Goal: Contribute content: Contribute content

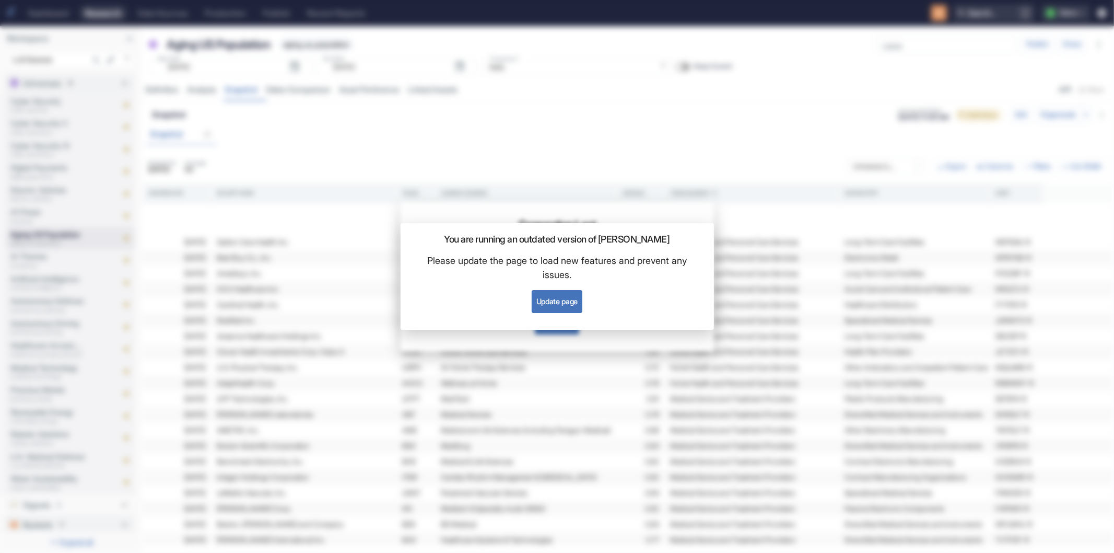
scroll to position [108, 0]
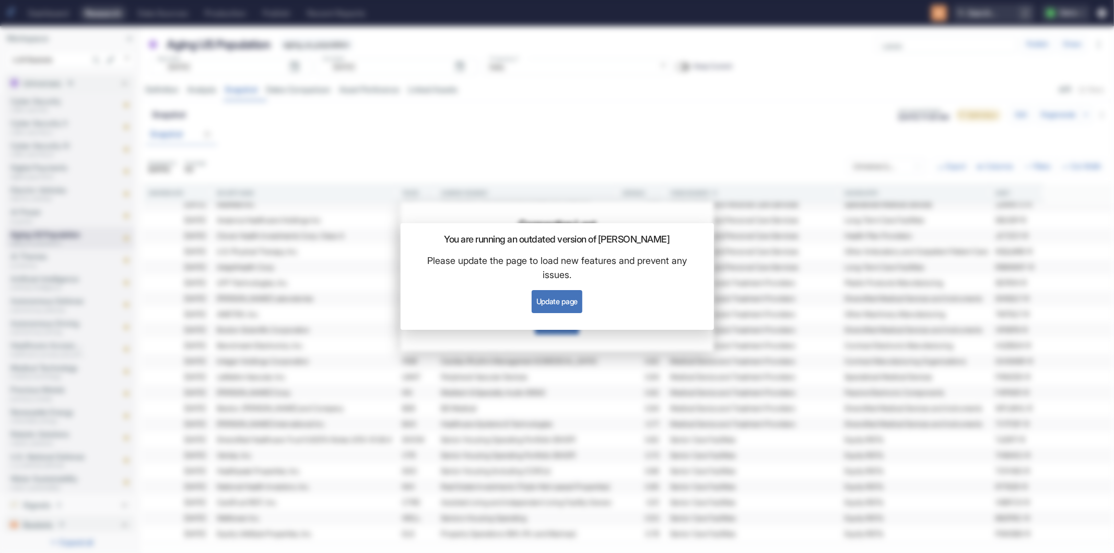
click at [542, 304] on button "Update page" at bounding box center [557, 301] width 51 height 23
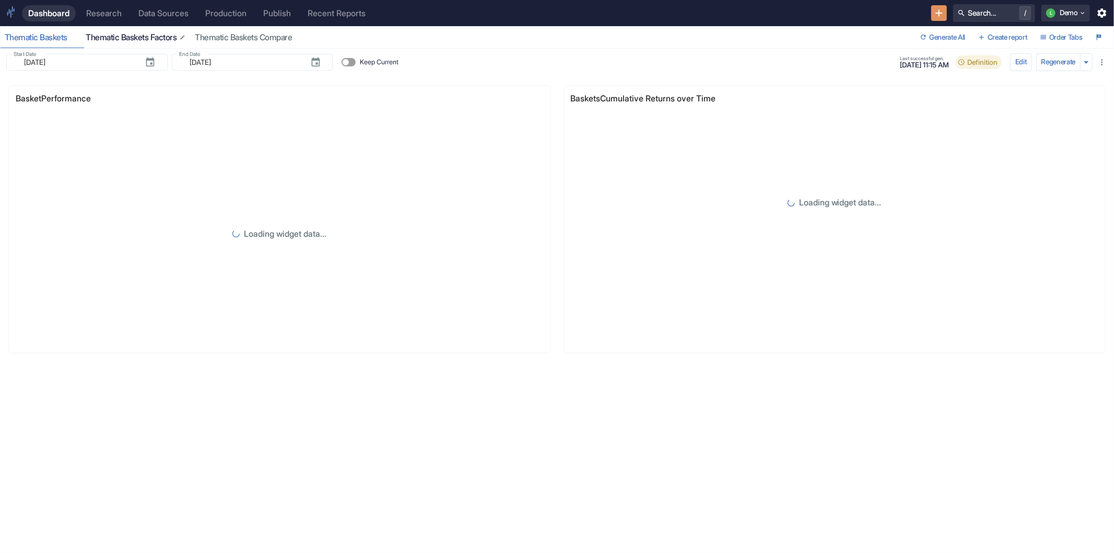
click at [130, 35] on div "Thematic Baskets Factors" at bounding box center [136, 37] width 101 height 10
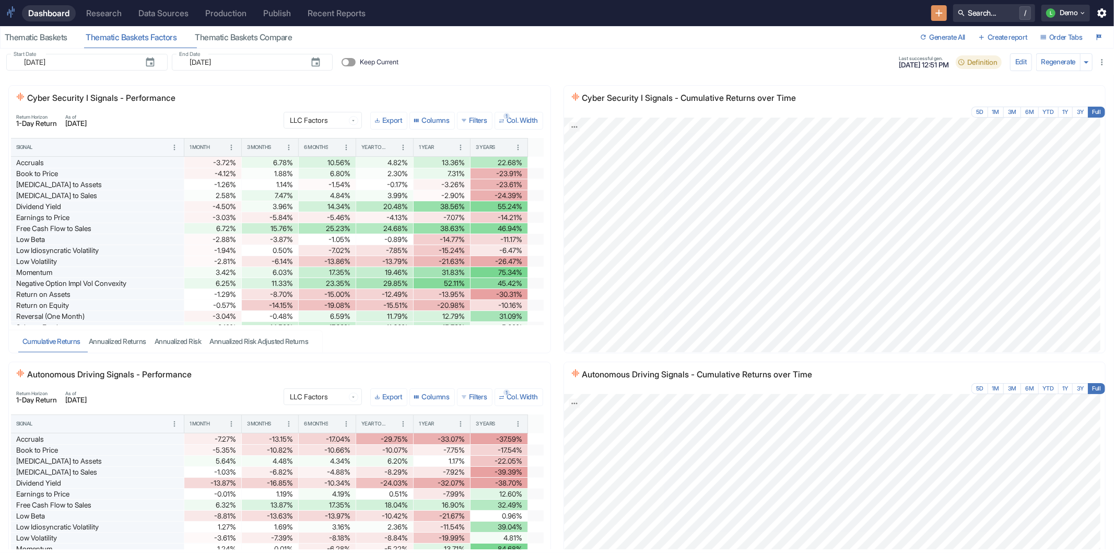
click at [115, 12] on div "Research" at bounding box center [104, 13] width 36 height 10
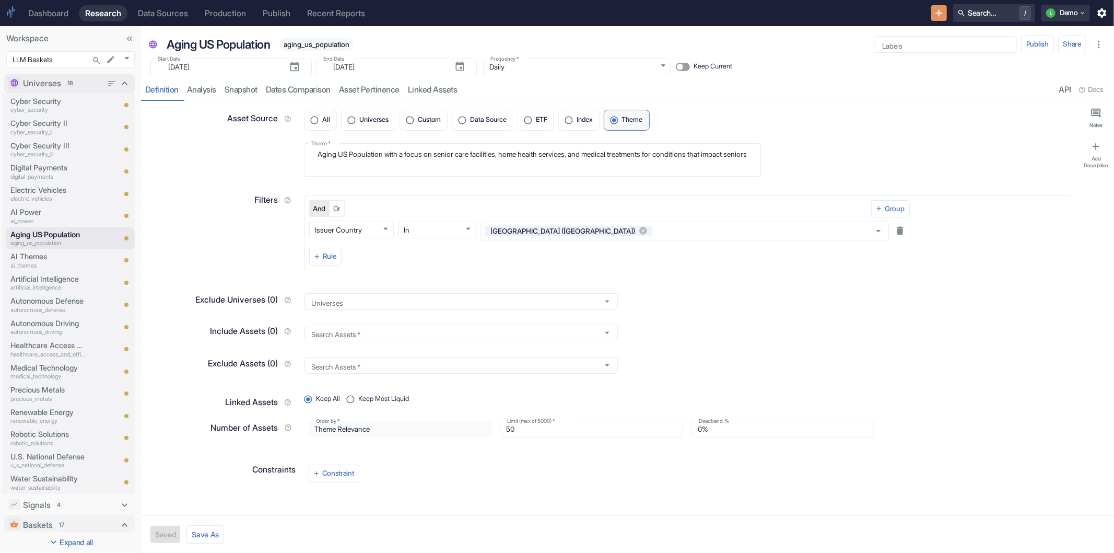
click at [122, 84] on icon at bounding box center [125, 84] width 6 height 4
click at [119, 107] on icon at bounding box center [124, 105] width 11 height 11
type textarea "x"
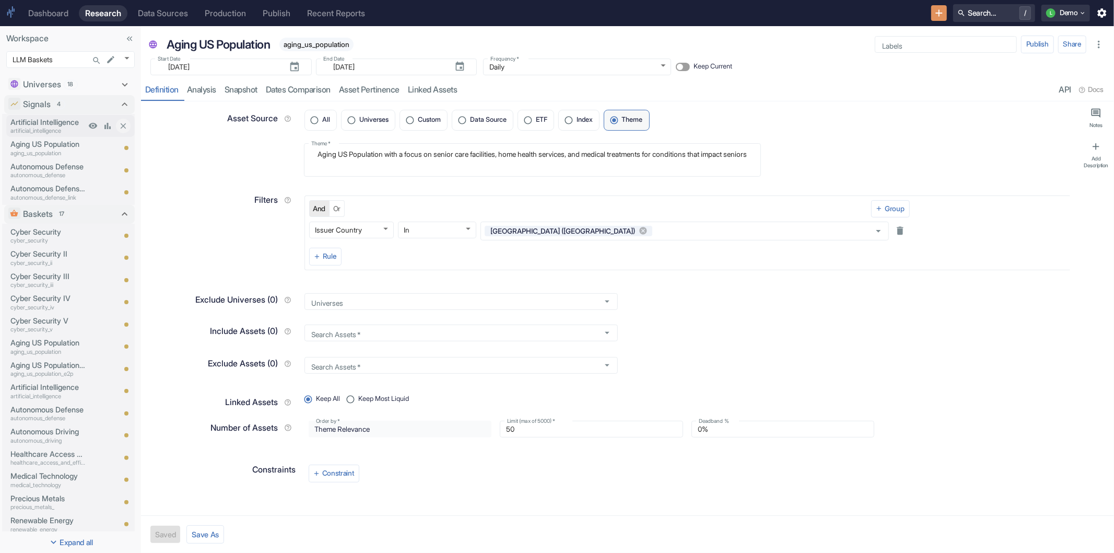
click at [65, 126] on p "artificial_intelligence" at bounding box center [47, 130] width 75 height 9
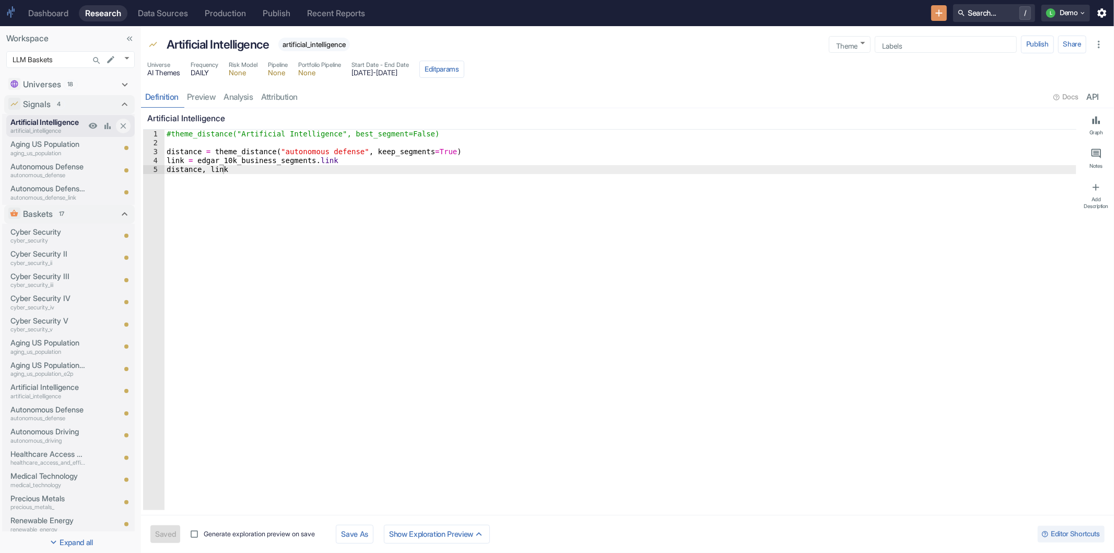
type textarea "x"
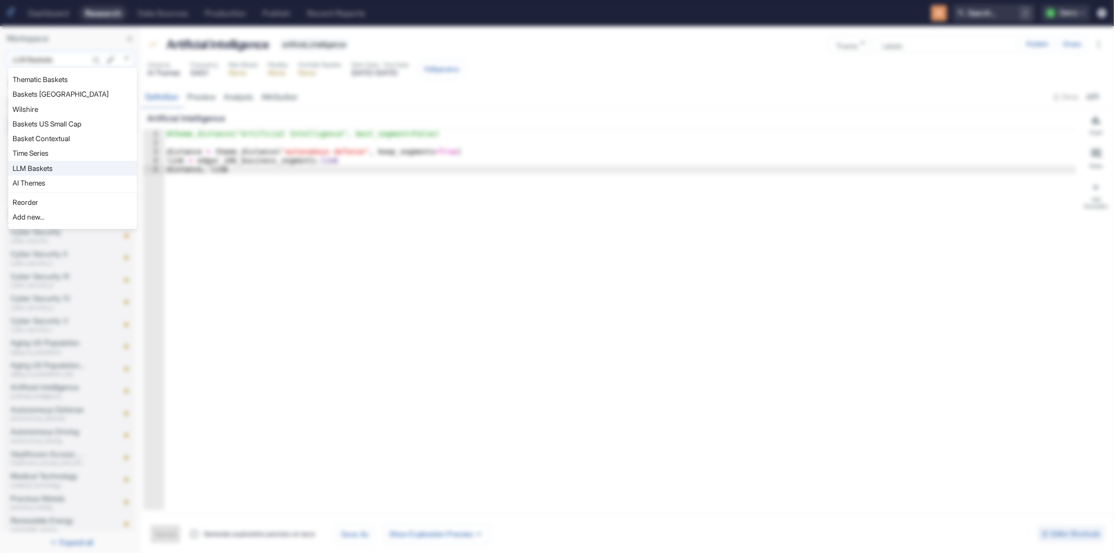
click at [127, 56] on body "Dashboard Research Data Sources Production Publish Recent Reports Search... / L…" at bounding box center [557, 276] width 1114 height 553
click at [51, 80] on li "Thematic Baskets" at bounding box center [72, 79] width 129 height 15
type input "575"
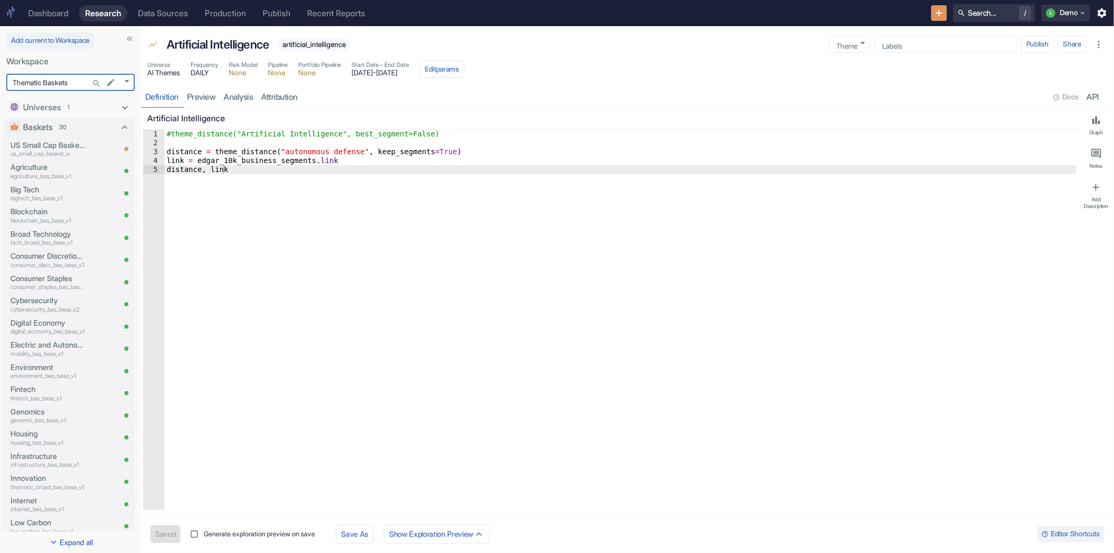
type textarea "x"
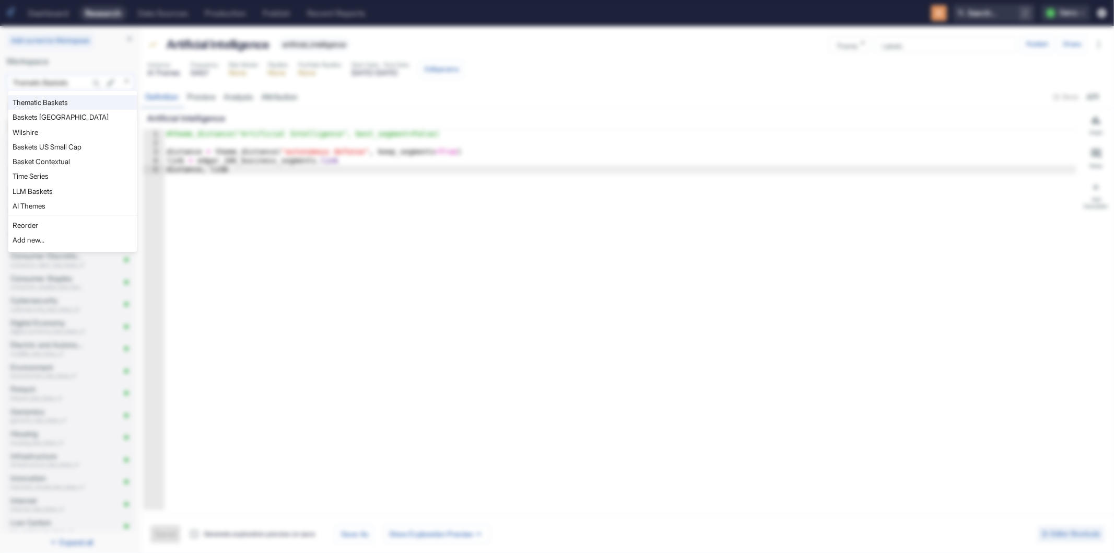
click at [133, 82] on body "Dashboard Research Data Sources Production Publish Recent Reports Search... / L…" at bounding box center [557, 276] width 1114 height 553
click at [434, 82] on div at bounding box center [557, 276] width 1114 height 553
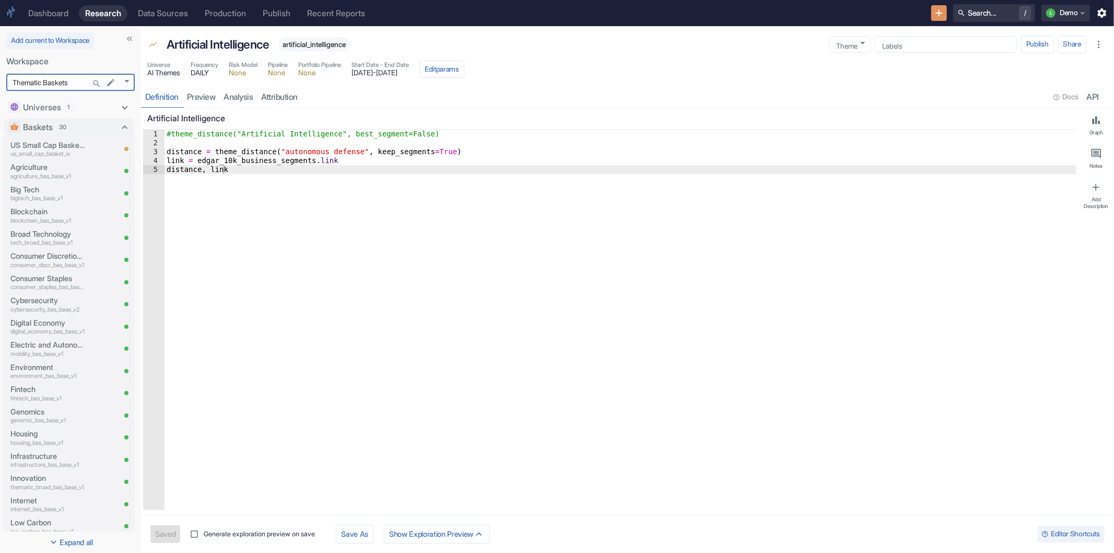
click at [51, 17] on div "Dashboard" at bounding box center [48, 13] width 40 height 10
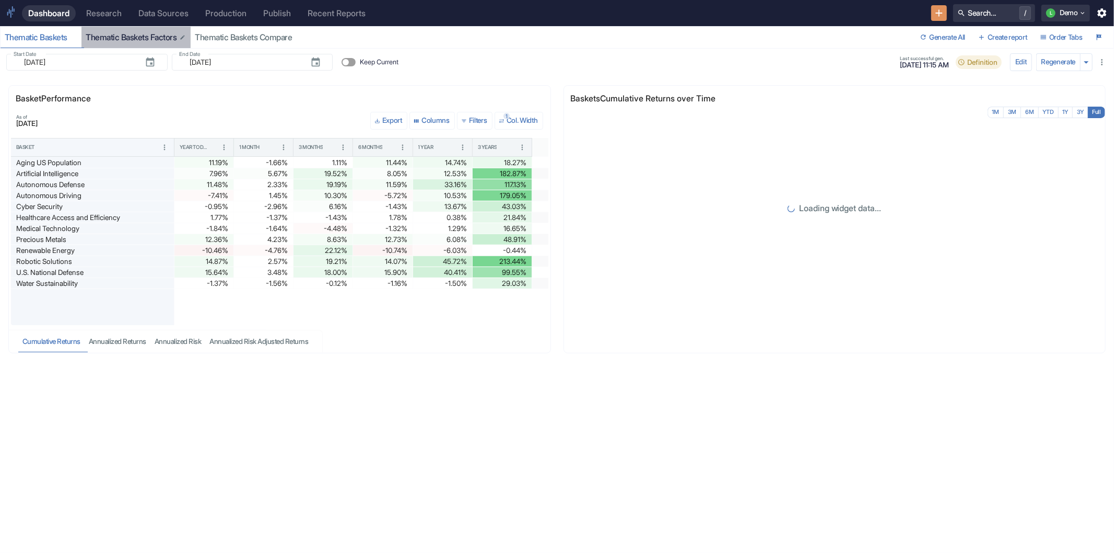
click at [129, 37] on div "Thematic Baskets Factors" at bounding box center [136, 37] width 101 height 10
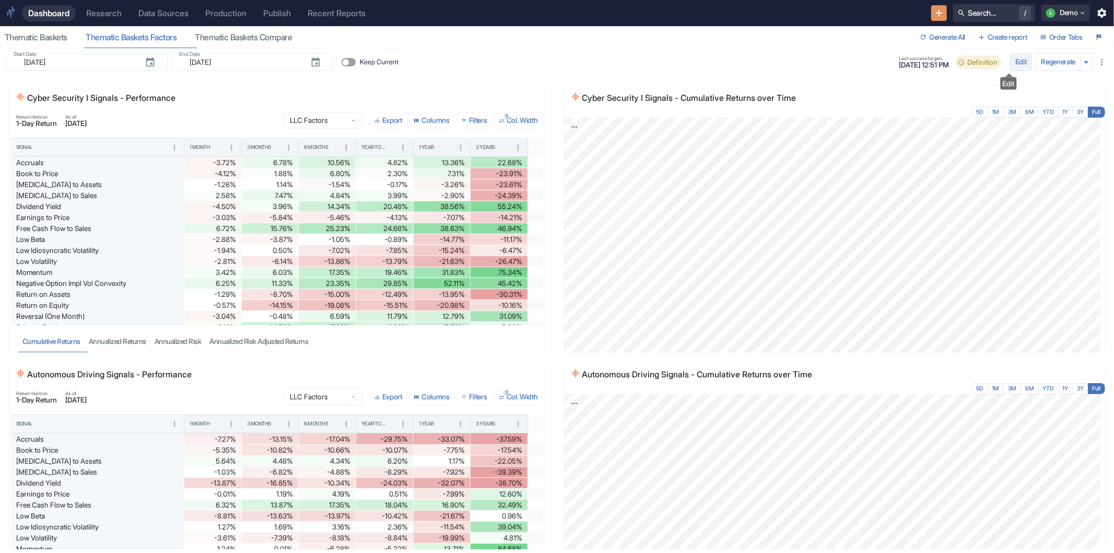
click at [1010, 63] on button "Edit" at bounding box center [1021, 62] width 22 height 18
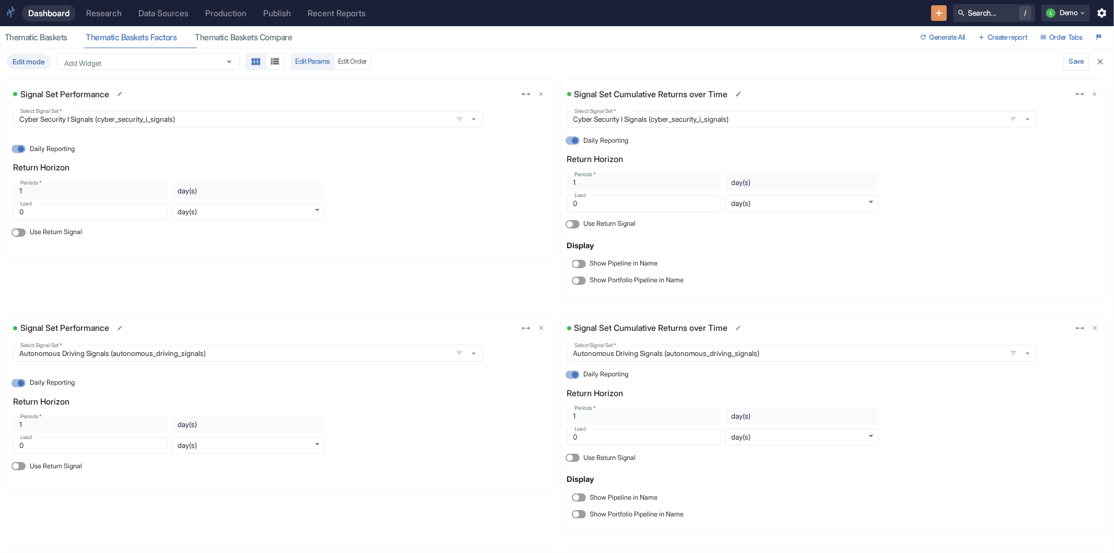
click at [487, 62] on div "Edit mode Add Widget Add Widget Edit Params Edit Order" at bounding box center [532, 61] width 1053 height 17
click at [59, 39] on div "Thematic Baskets" at bounding box center [41, 37] width 73 height 10
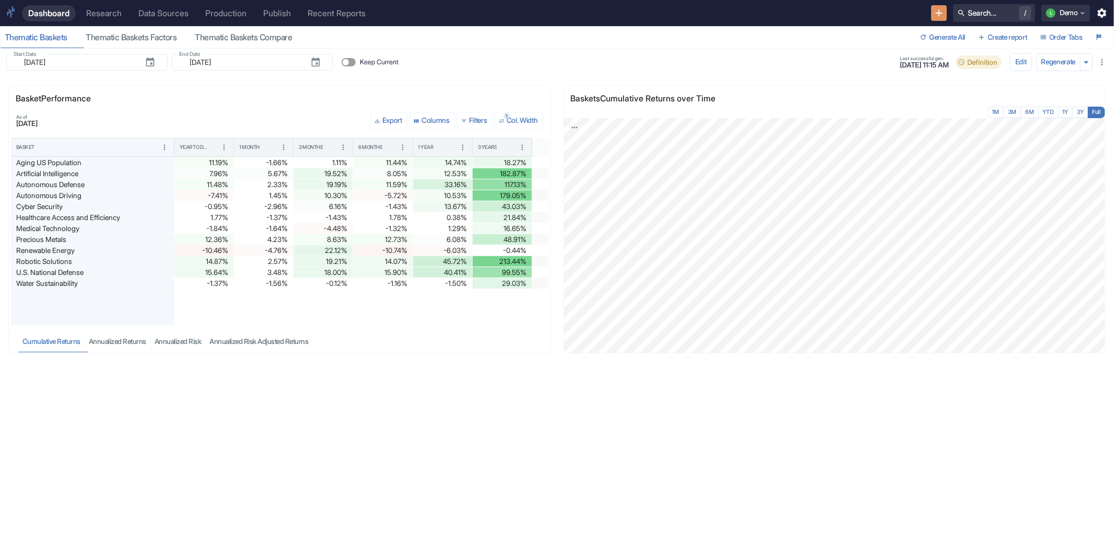
click at [99, 11] on div "Research" at bounding box center [104, 13] width 36 height 10
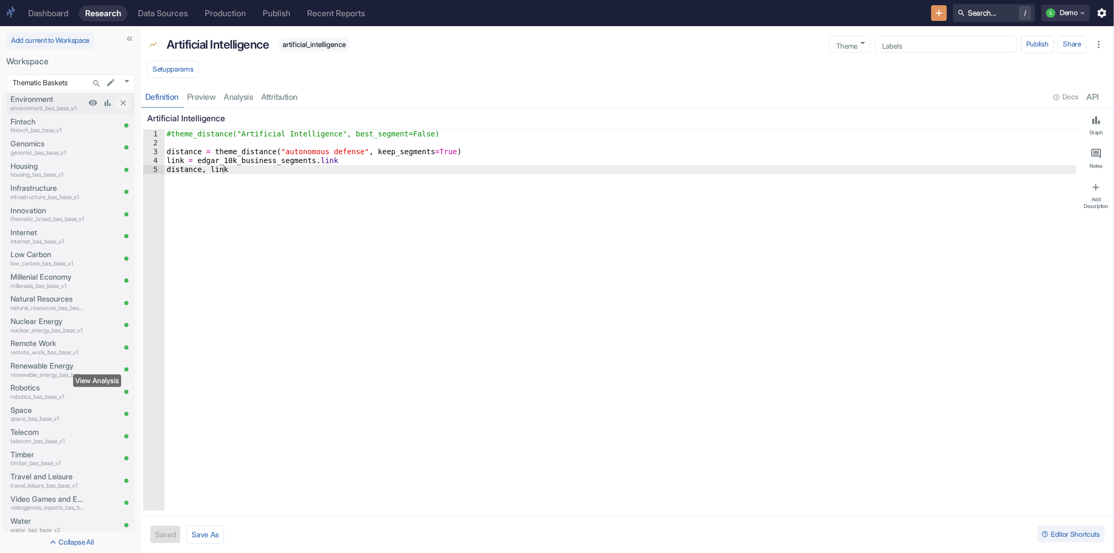
scroll to position [380, 0]
type textarea "x"
click at [50, 478] on p "us_small_cap" at bounding box center [55, 482] width 90 height 9
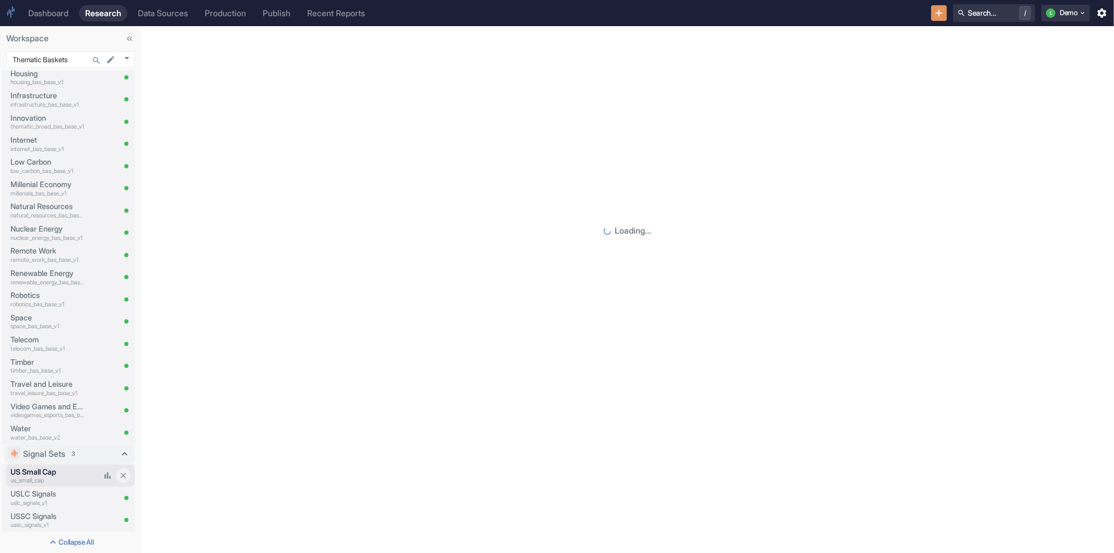
scroll to position [358, 0]
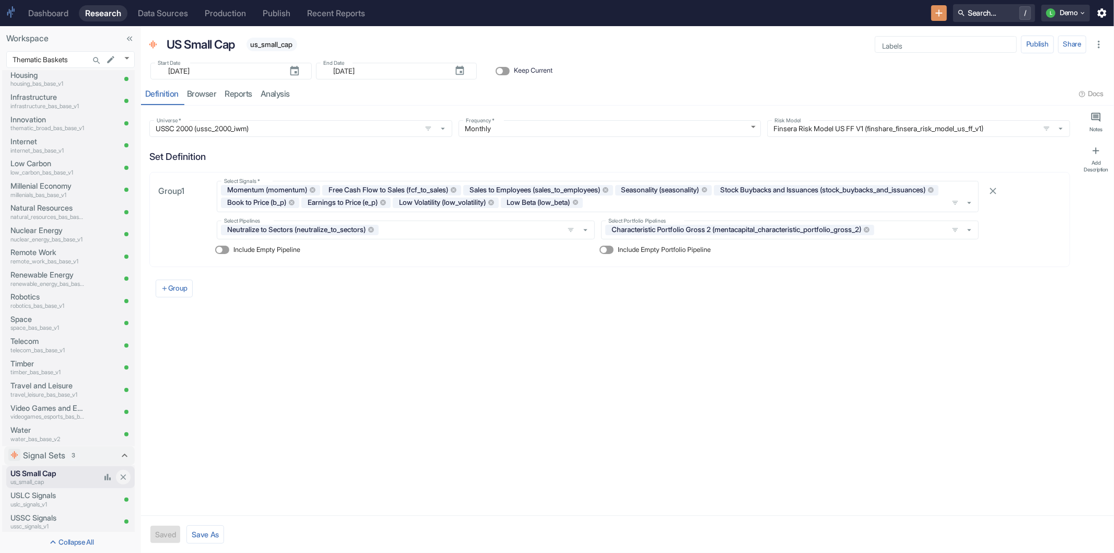
type textarea "x"
click at [53, 492] on p "USLC Signals" at bounding box center [55, 495] width 90 height 11
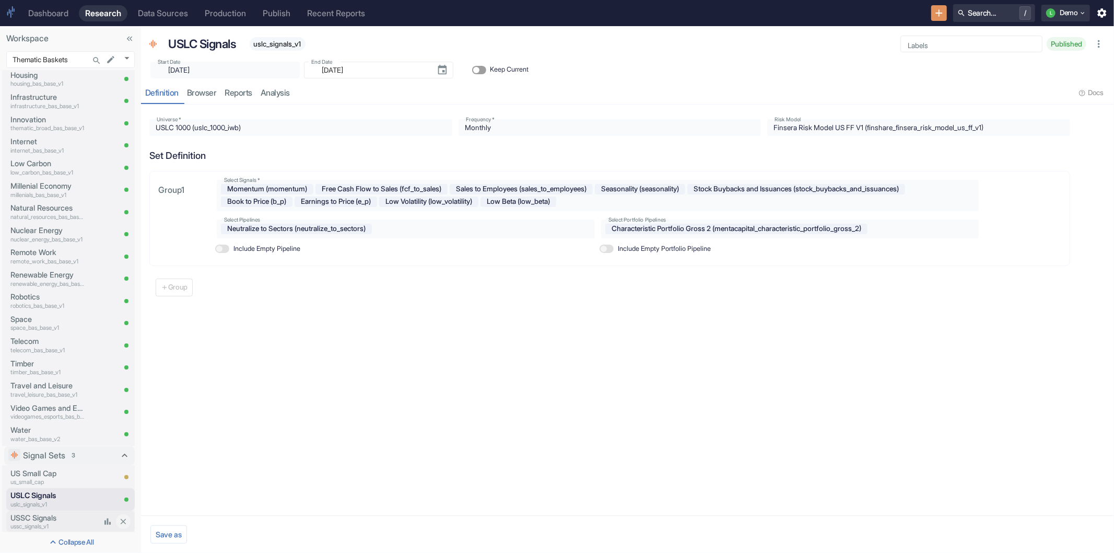
click at [53, 516] on p "USSC Signals" at bounding box center [55, 517] width 90 height 11
click at [52, 478] on p "us_small_cap" at bounding box center [55, 482] width 90 height 9
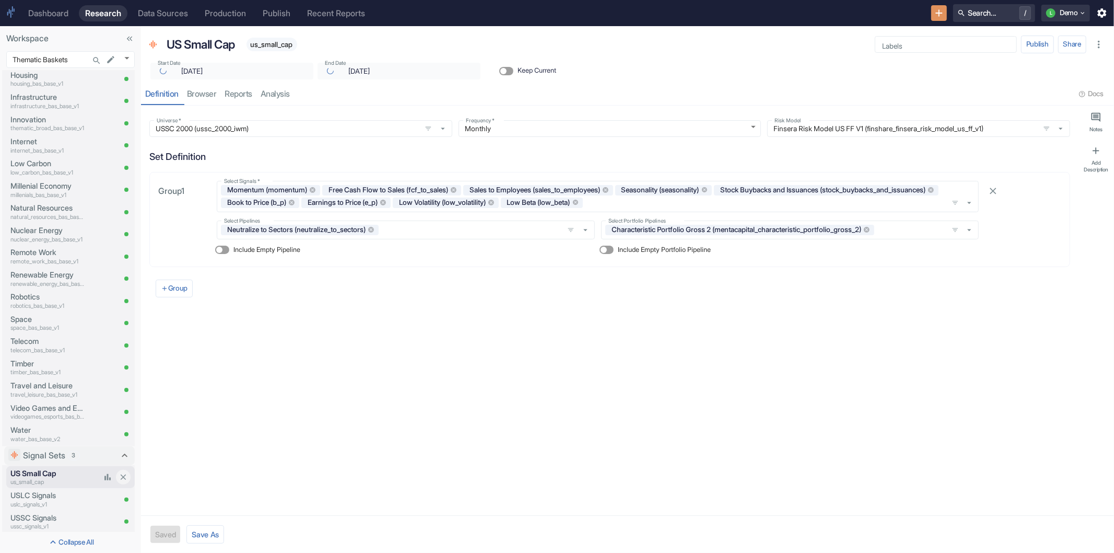
type textarea "x"
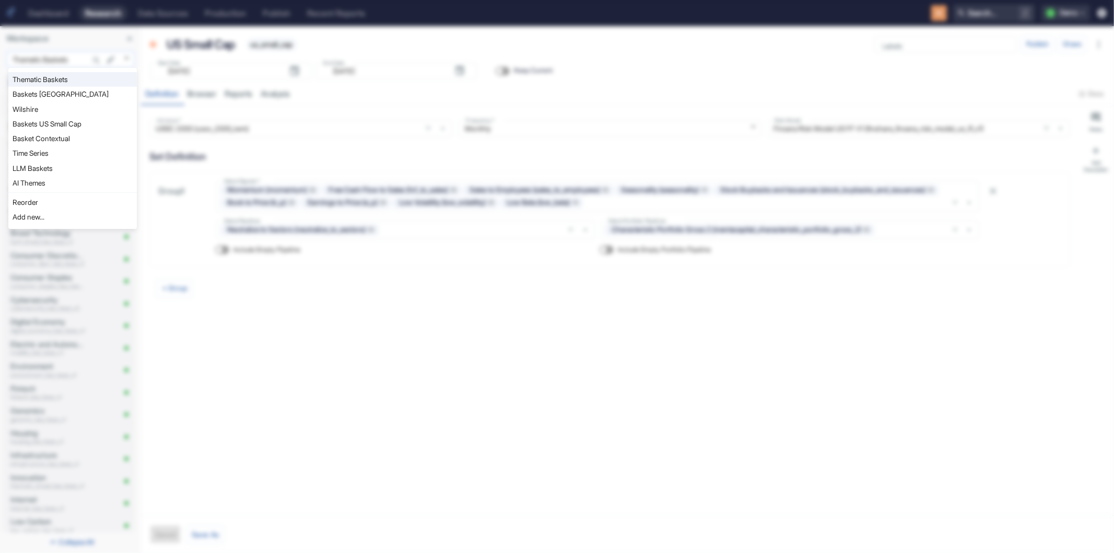
click at [126, 54] on body "Dashboard Research Data Sources Production Publish Recent Reports Search... / L…" at bounding box center [557, 276] width 1114 height 553
click at [77, 124] on li "Baskets US Small Cap" at bounding box center [72, 124] width 129 height 15
type input "1065"
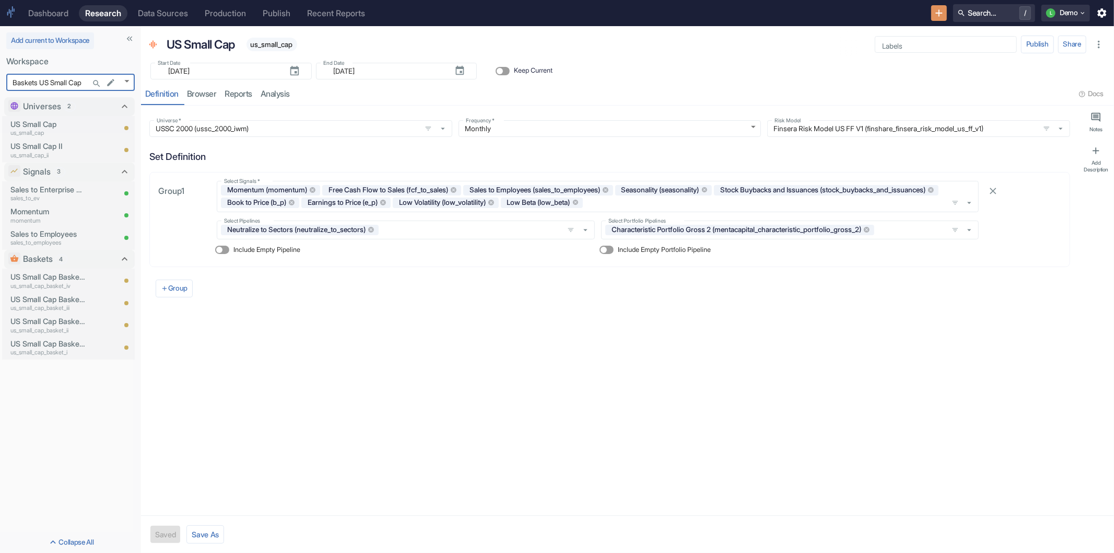
type textarea "x"
click at [127, 84] on body "Dashboard Research Data Sources Production Publish Recent Reports Search... / L…" at bounding box center [557, 276] width 1114 height 553
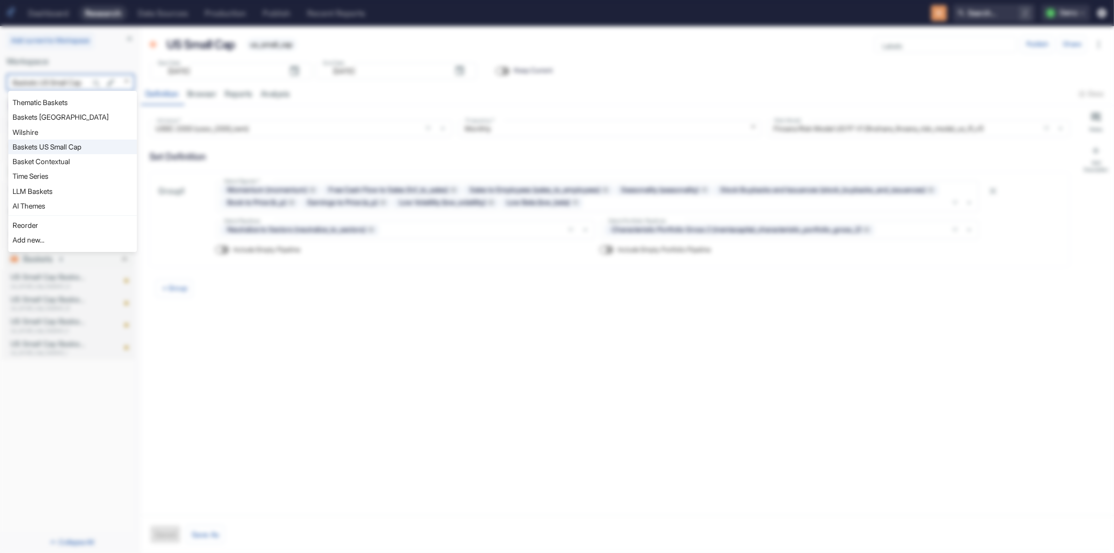
click at [45, 185] on li "LLM Baskets" at bounding box center [72, 191] width 129 height 15
type input "1112"
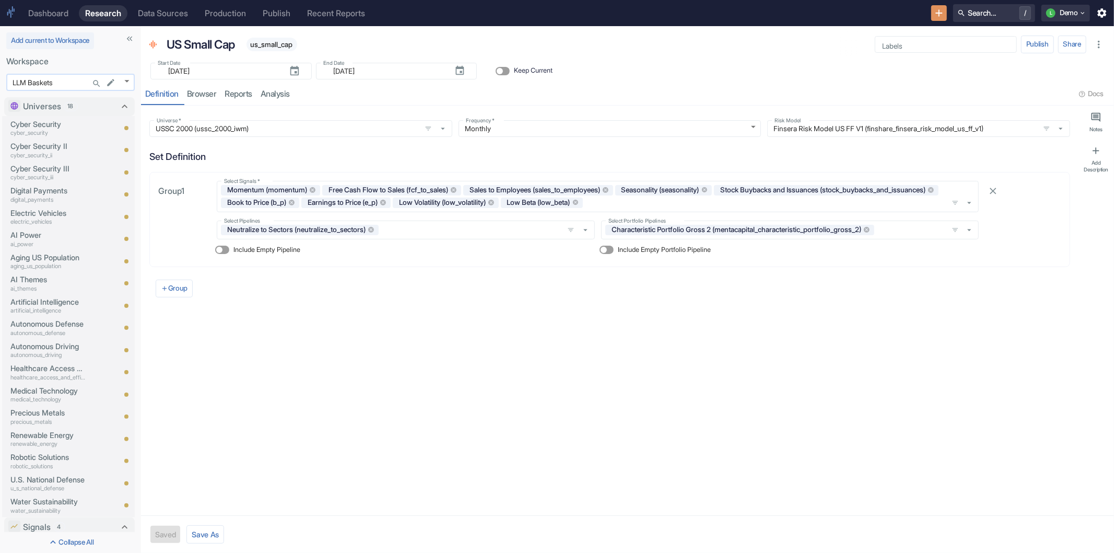
type textarea "x"
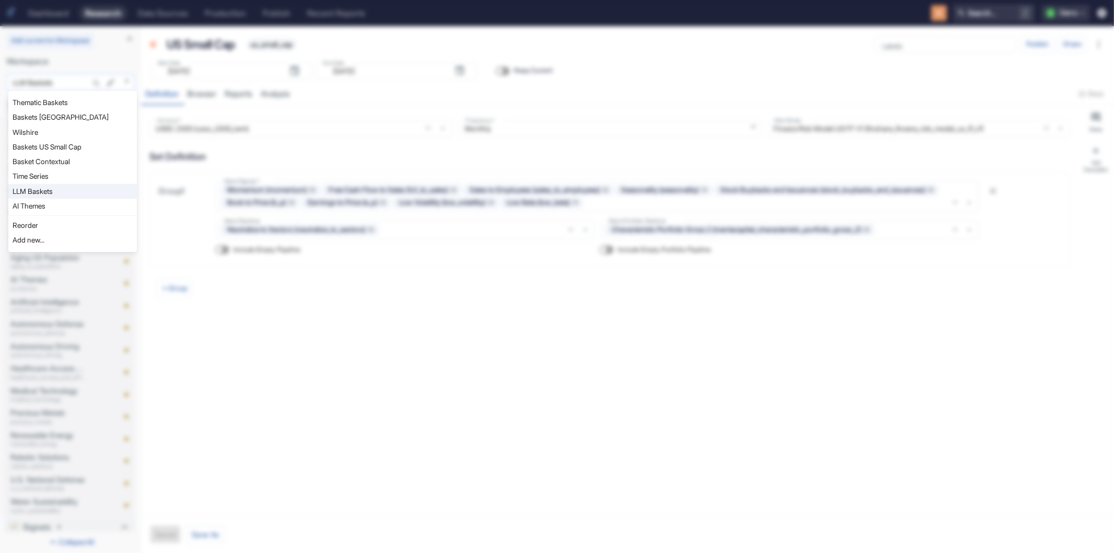
click at [134, 82] on body "Dashboard Research Data Sources Production Publish Recent Reports Search... / L…" at bounding box center [557, 276] width 1114 height 553
click at [43, 170] on li "Time Series" at bounding box center [72, 176] width 129 height 15
type input "1074"
click at [129, 80] on body "Dashboard Research Data Sources Production Publish Recent Reports Search... / L…" at bounding box center [557, 276] width 1114 height 553
type textarea "x"
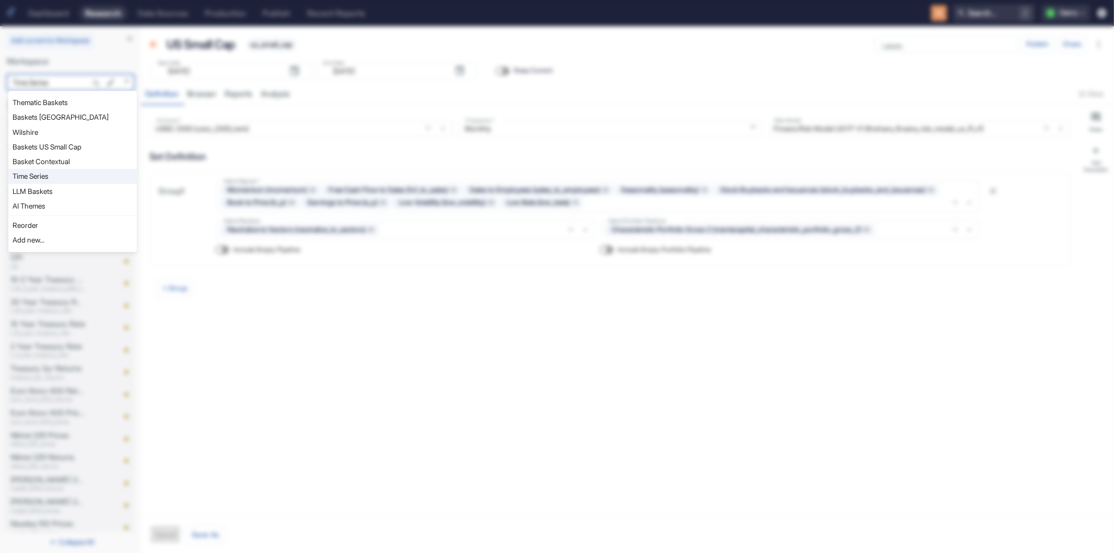
click at [59, 144] on li "Baskets US Small Cap" at bounding box center [72, 146] width 129 height 15
type input "1065"
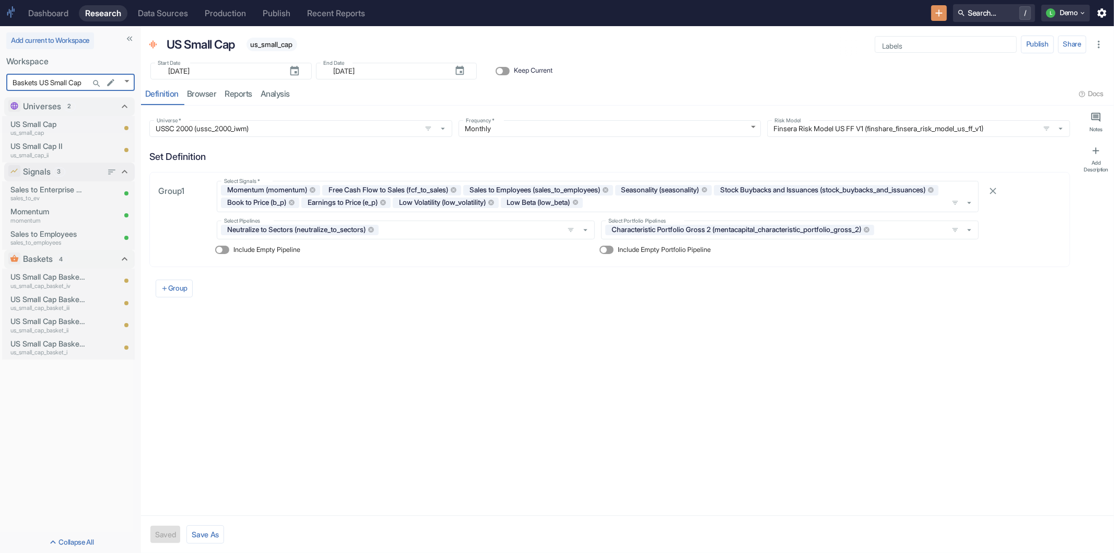
type textarea "x"
click at [92, 79] on icon "Search..." at bounding box center [96, 83] width 9 height 9
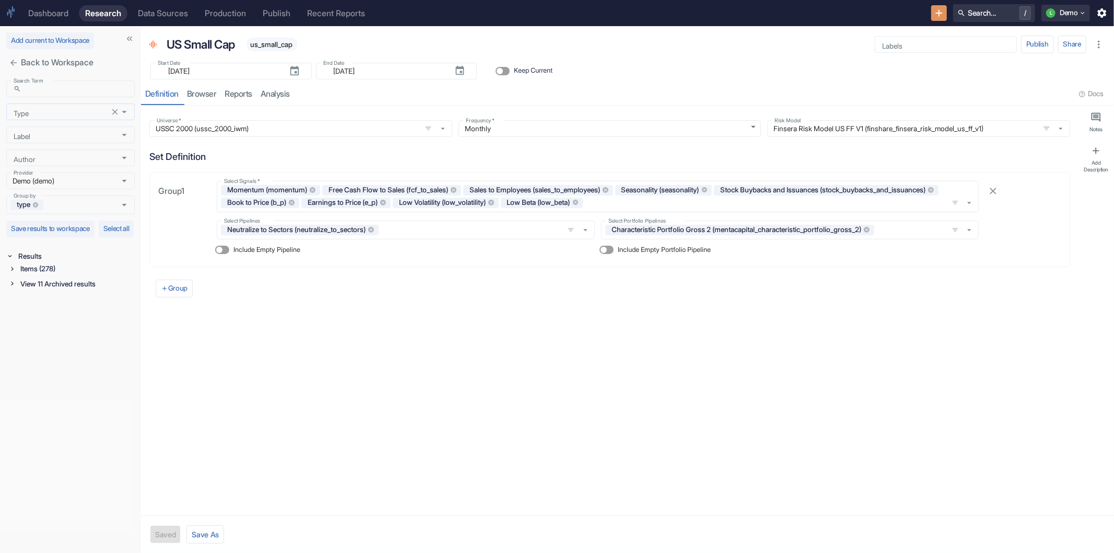
click at [52, 115] on input "Type" at bounding box center [60, 111] width 102 height 9
click at [46, 152] on li "Signal" at bounding box center [70, 149] width 129 height 17
type input "Signal"
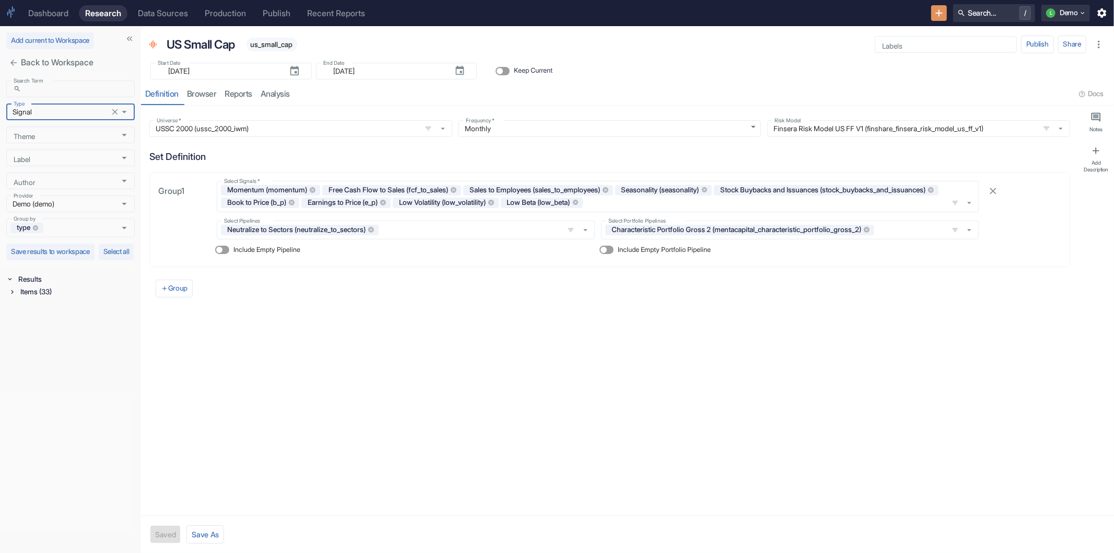
click at [12, 295] on icon at bounding box center [11, 291] width 7 height 7
click at [16, 308] on icon at bounding box center [13, 303] width 7 height 7
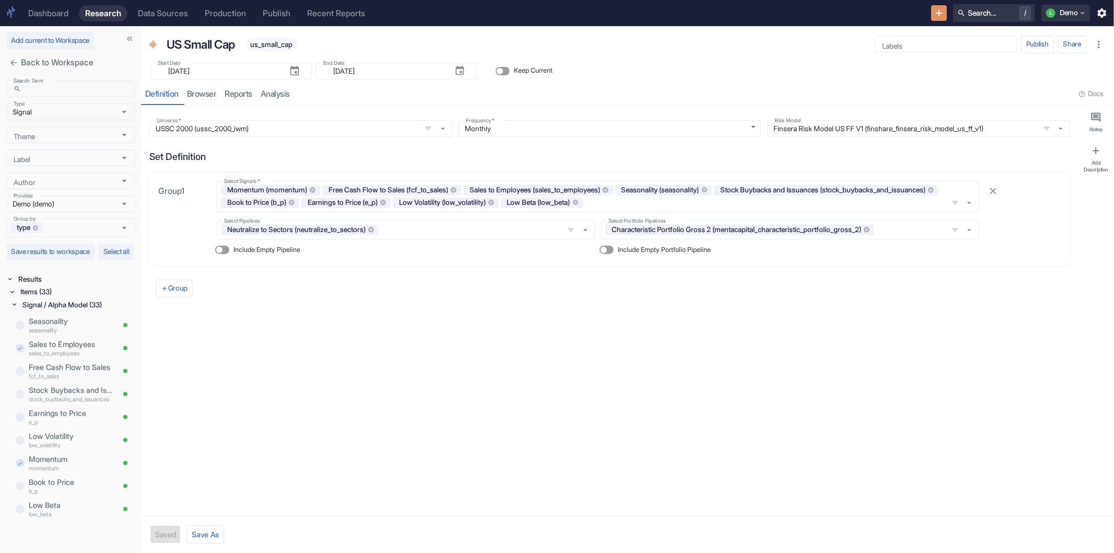
scroll to position [551, 0]
click at [64, 464] on p "Momentum" at bounding box center [57, 457] width 56 height 11
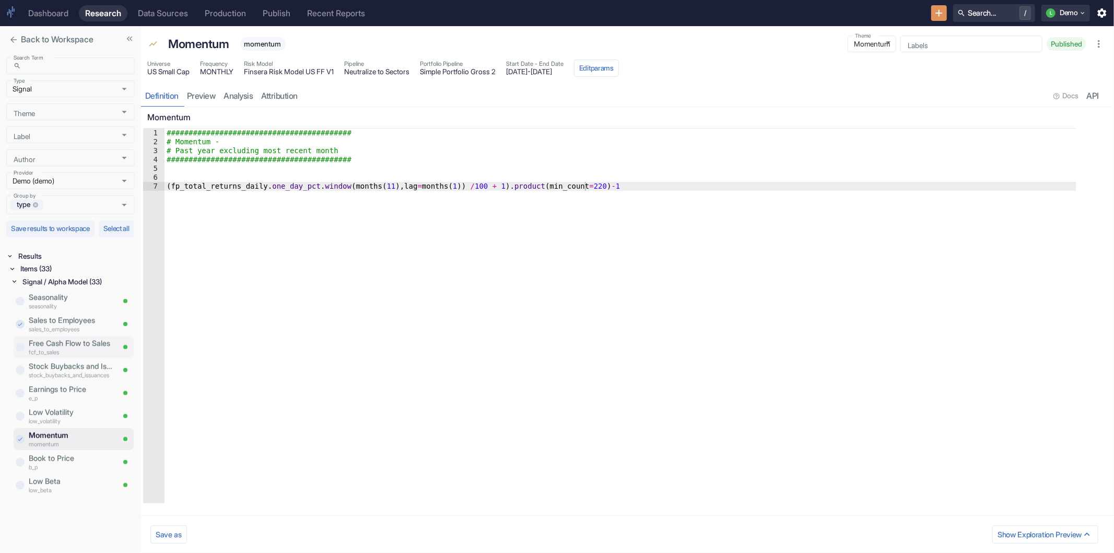
click at [59, 349] on p "Free Cash Flow to Sales" at bounding box center [71, 342] width 85 height 11
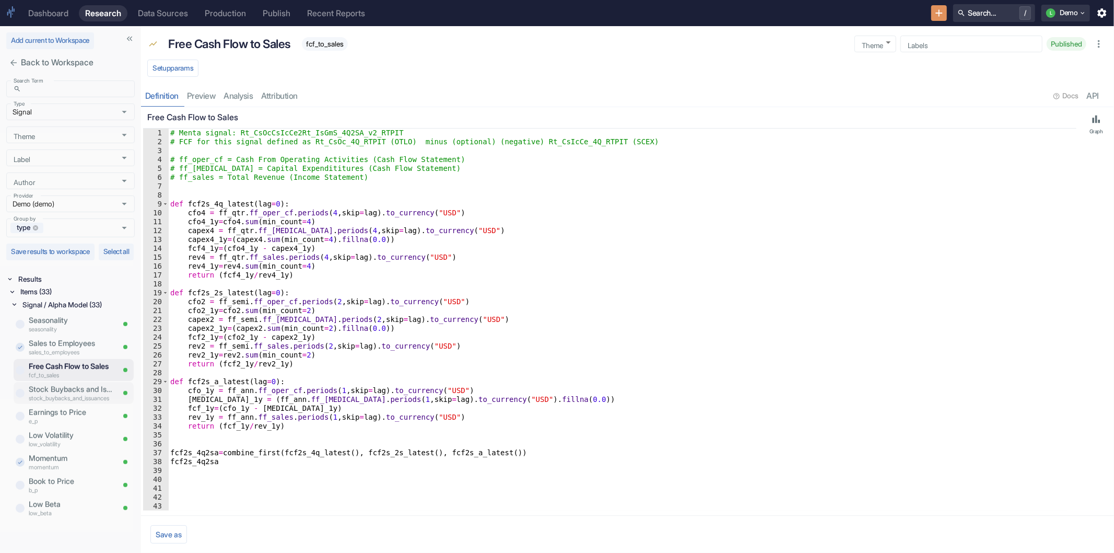
click at [63, 395] on p "Stock Buybacks and Issuances" at bounding box center [71, 388] width 85 height 11
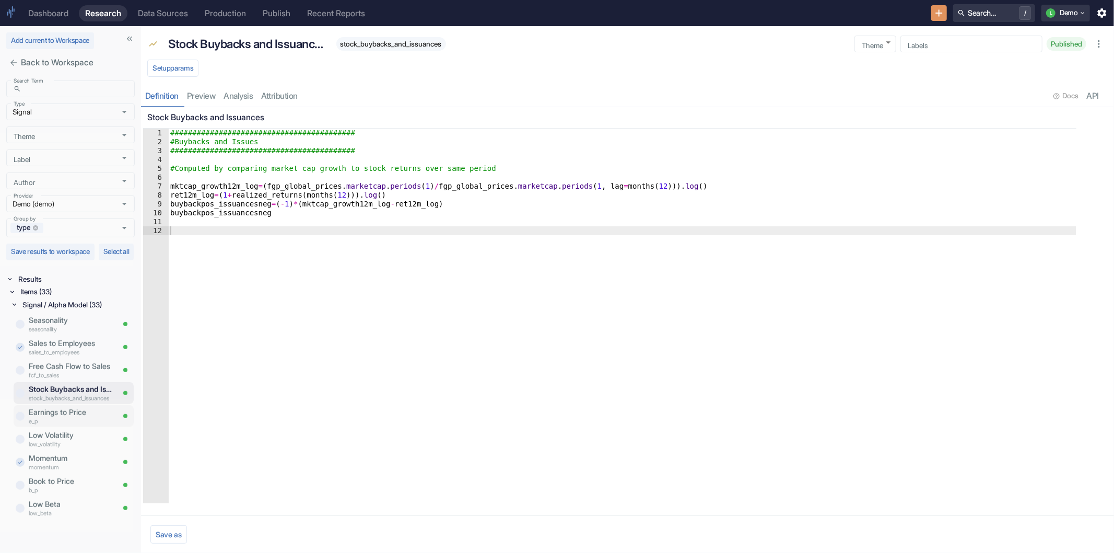
click at [58, 418] on p "Earnings to Price" at bounding box center [71, 411] width 85 height 11
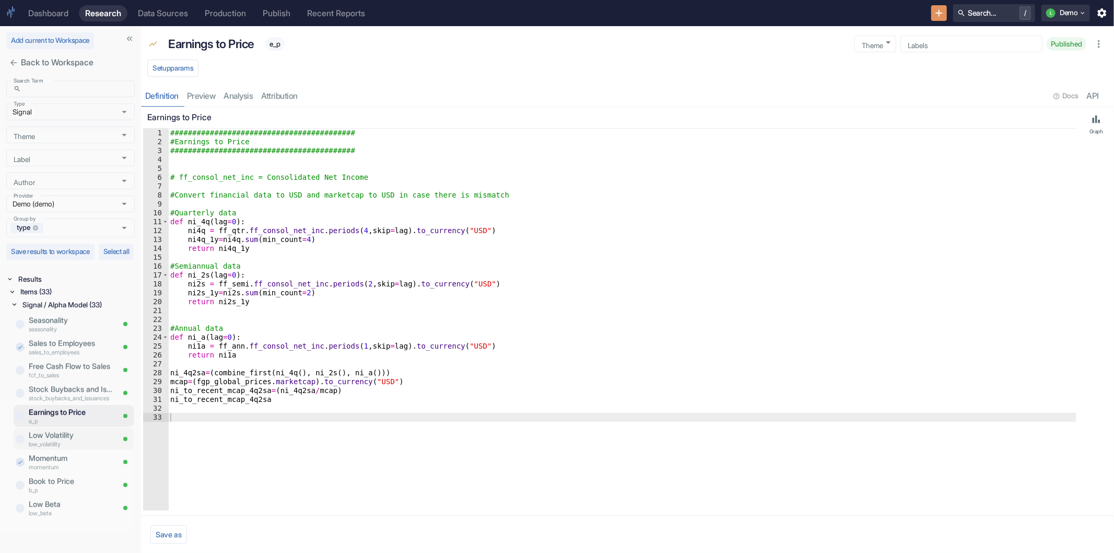
click at [54, 441] on p "Low Volatility" at bounding box center [71, 434] width 85 height 11
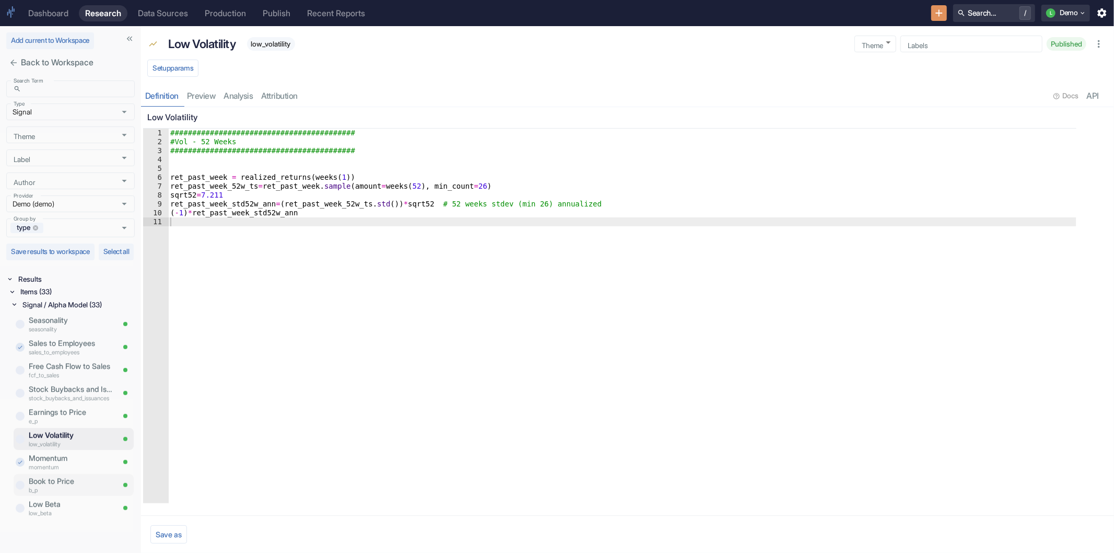
click at [54, 487] on p "Book to Price" at bounding box center [71, 480] width 85 height 11
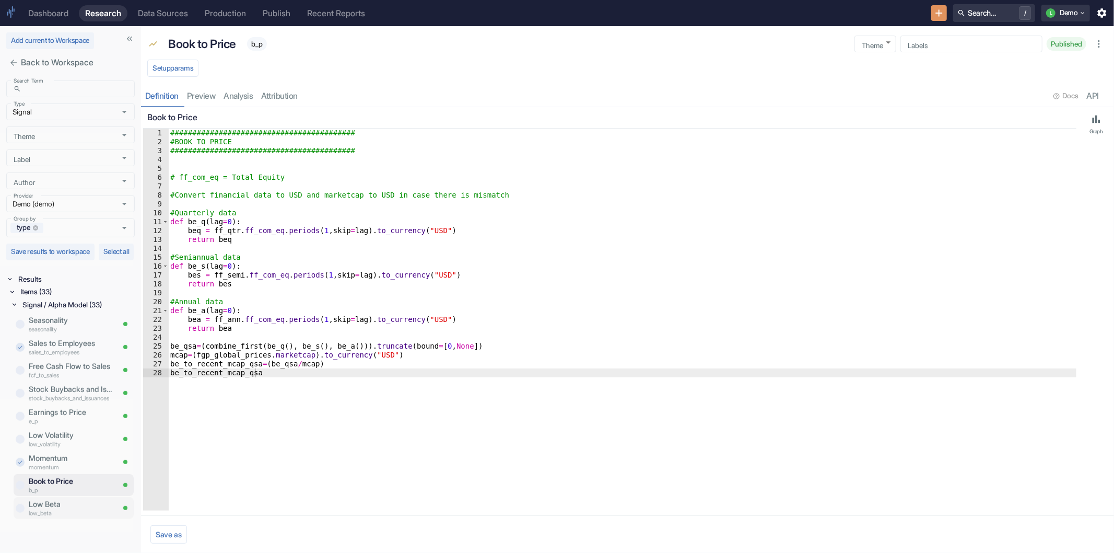
click at [52, 510] on p "Low Beta" at bounding box center [71, 503] width 85 height 11
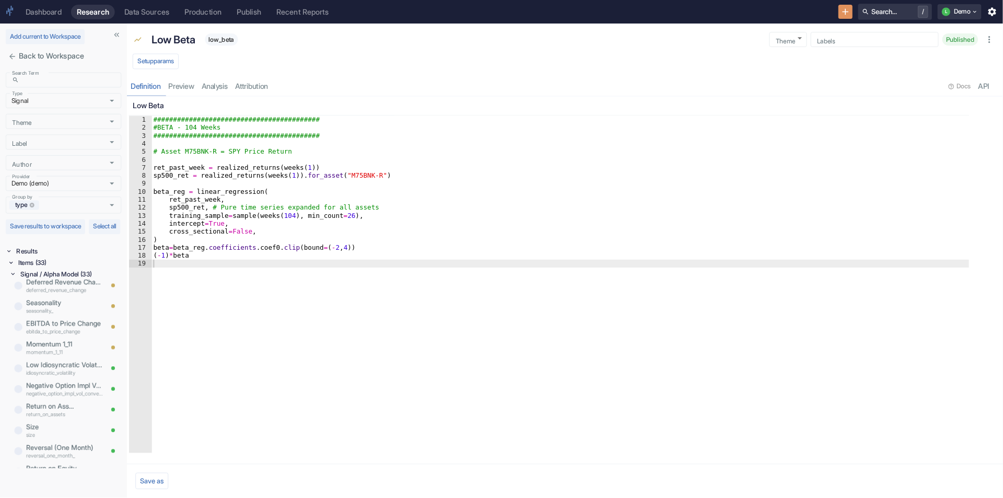
scroll to position [232, 0]
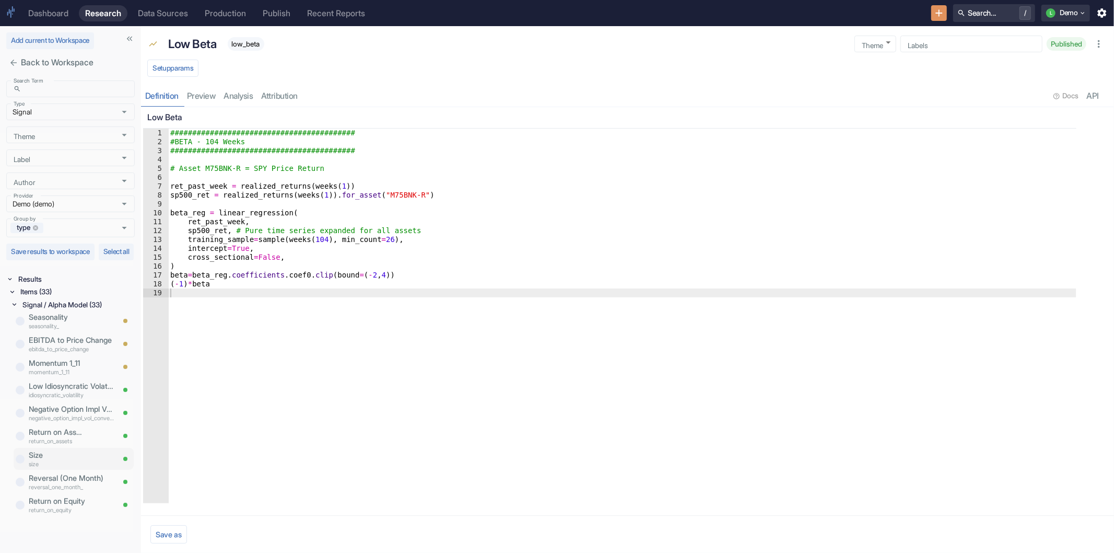
click at [50, 461] on p "Size" at bounding box center [71, 454] width 85 height 11
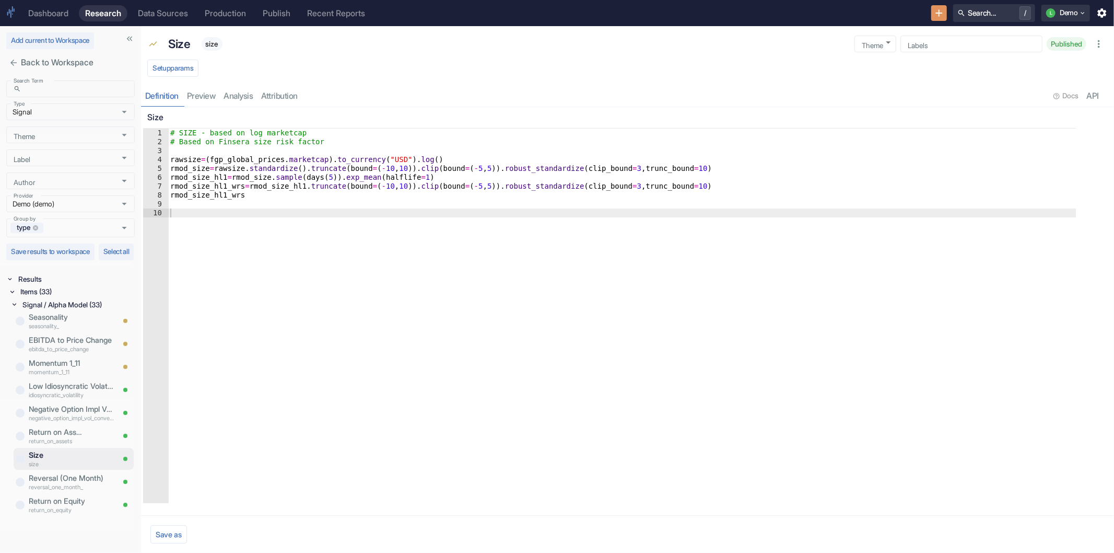
type textarea "# SIZE - based on log marketcap"
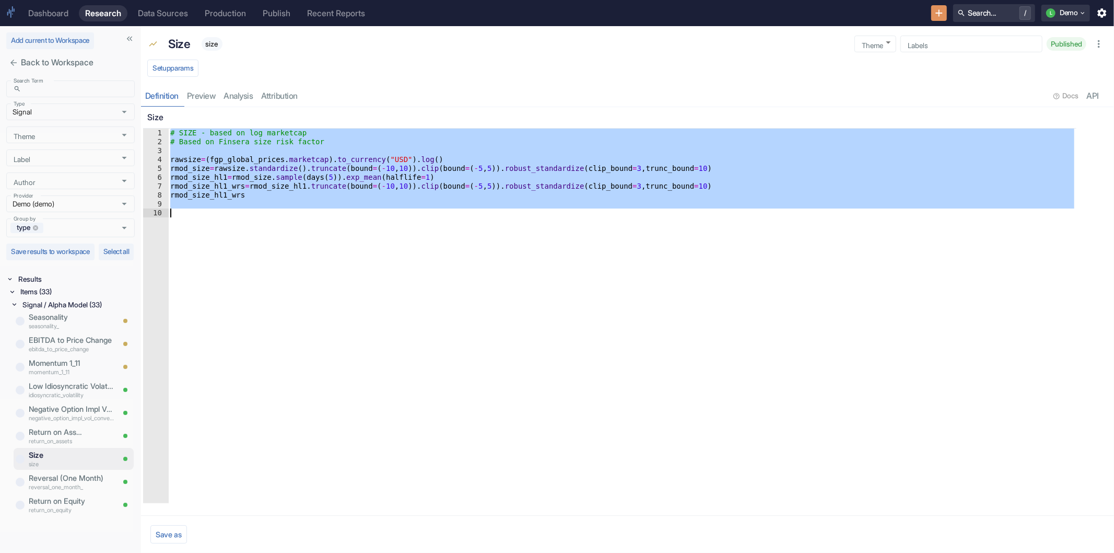
drag, startPoint x: 171, startPoint y: 132, endPoint x: 263, endPoint y: 217, distance: 125.7
click at [263, 217] on div "# SIZE - based on log marketcap # Based on Finsera size risk factor rawsize = (…" at bounding box center [622, 325] width 909 height 392
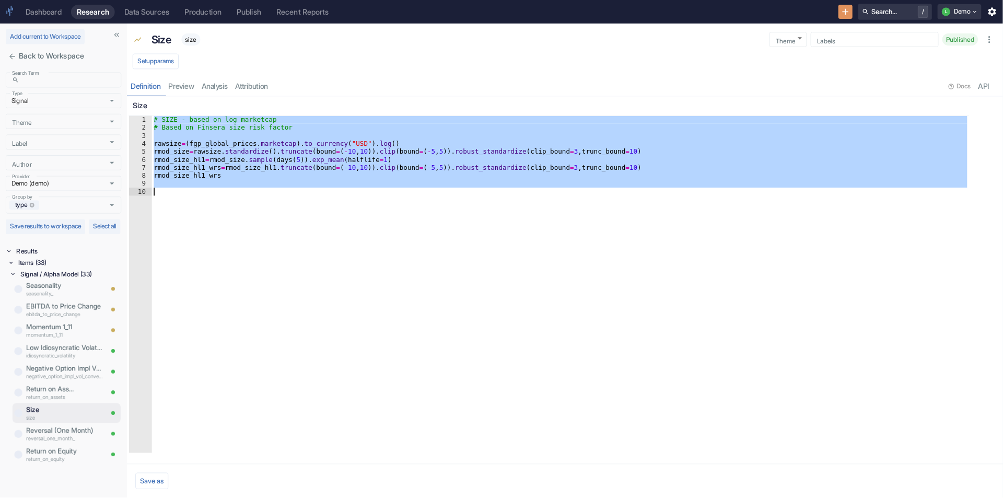
scroll to position [232, 0]
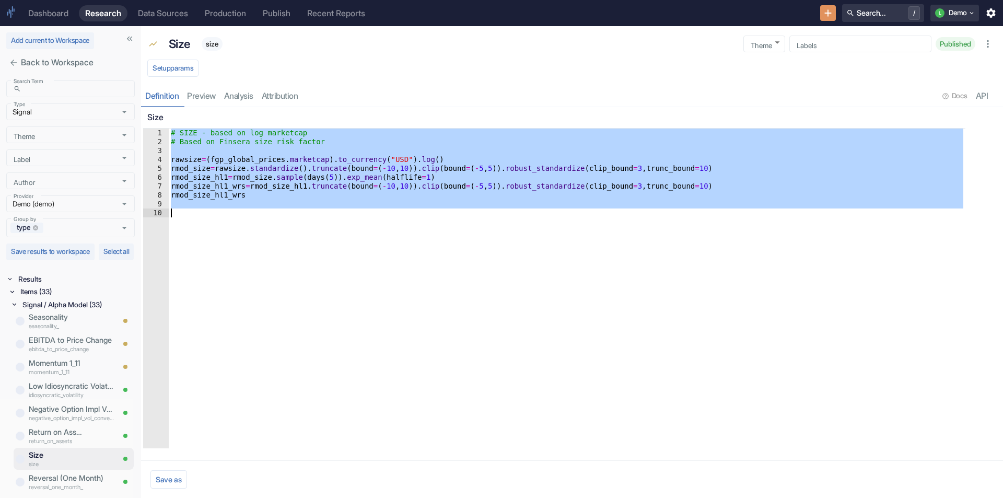
click at [318, 235] on div "# SIZE - based on log marketcap # Based on Finsera size risk factor rawsize = (…" at bounding box center [567, 289] width 797 height 320
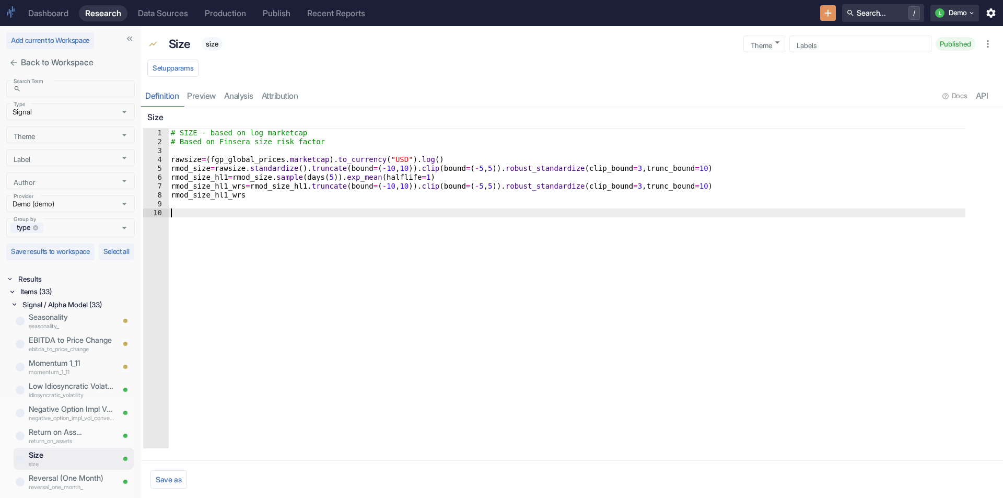
click at [256, 145] on div "# SIZE - based on log marketcap # Based on Finsera size risk factor rawsize = (…" at bounding box center [567, 297] width 797 height 337
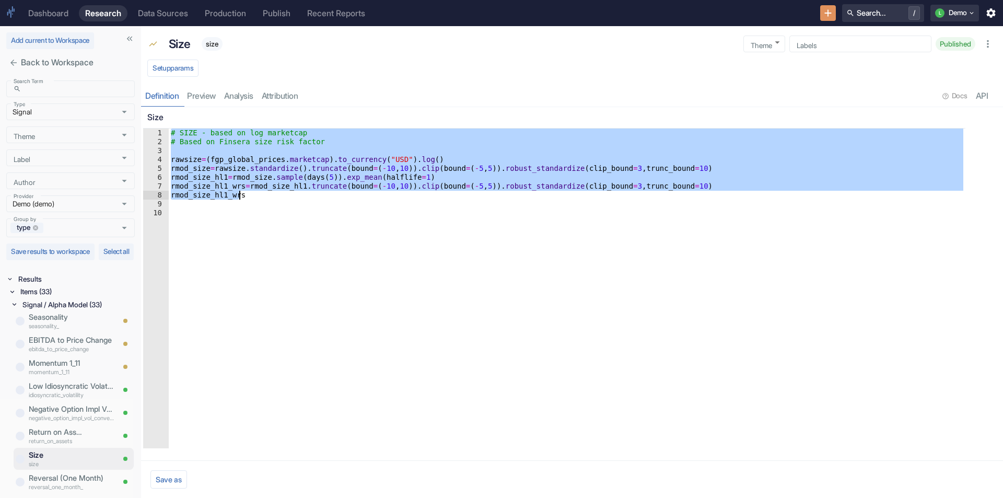
drag, startPoint x: 170, startPoint y: 129, endPoint x: 304, endPoint y: 196, distance: 149.8
click at [304, 196] on div "# SIZE - based on log marketcap # Based on Finsera size risk factor rawsize = (…" at bounding box center [567, 297] width 797 height 337
click at [304, 196] on div "# SIZE - based on log marketcap # Based on Finsera size risk factor rawsize = (…" at bounding box center [567, 289] width 797 height 320
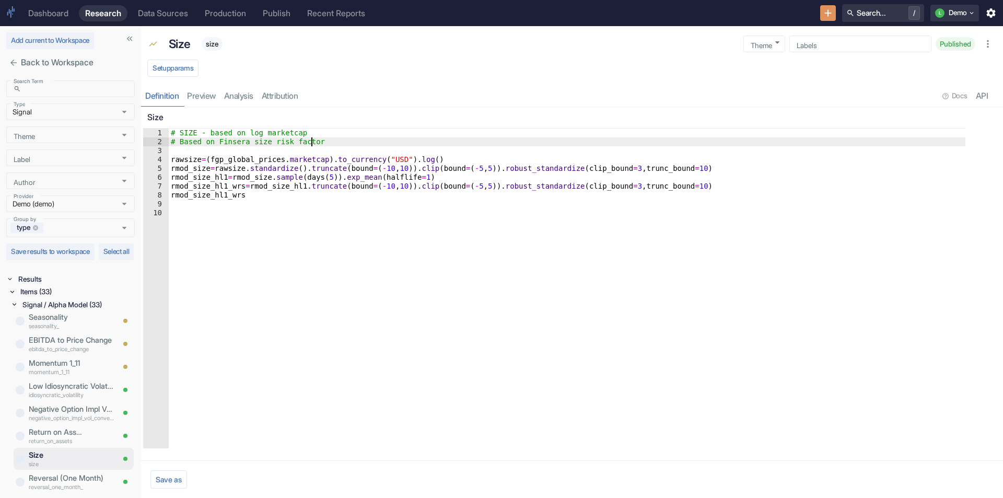
click at [449, 140] on div "# SIZE - based on log marketcap # Based on Finsera size risk factor rawsize = (…" at bounding box center [567, 297] width 797 height 337
click at [985, 45] on icon "button" at bounding box center [987, 43] width 11 height 11
click at [848, 96] on div "resource tabs" at bounding box center [620, 95] width 637 height 21
click at [976, 12] on button "L Demo" at bounding box center [954, 13] width 49 height 17
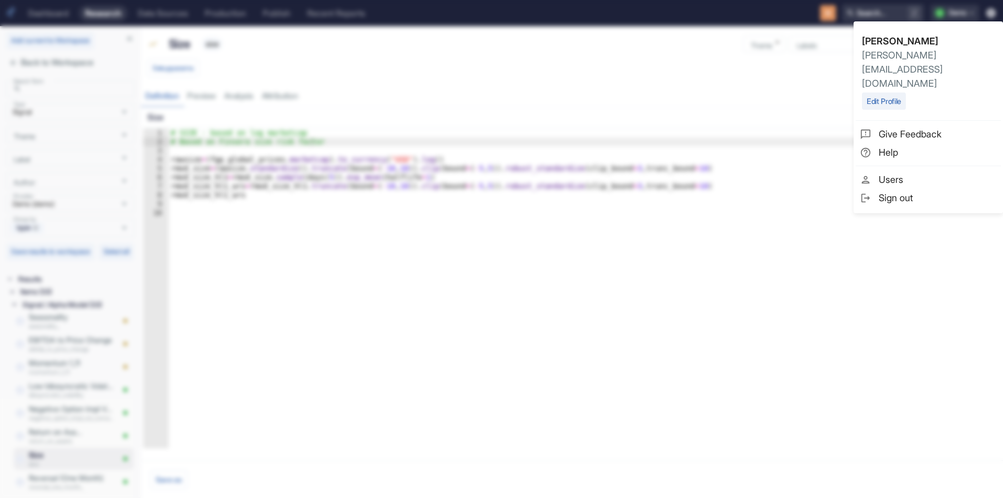
click at [483, 109] on div at bounding box center [501, 249] width 1003 height 498
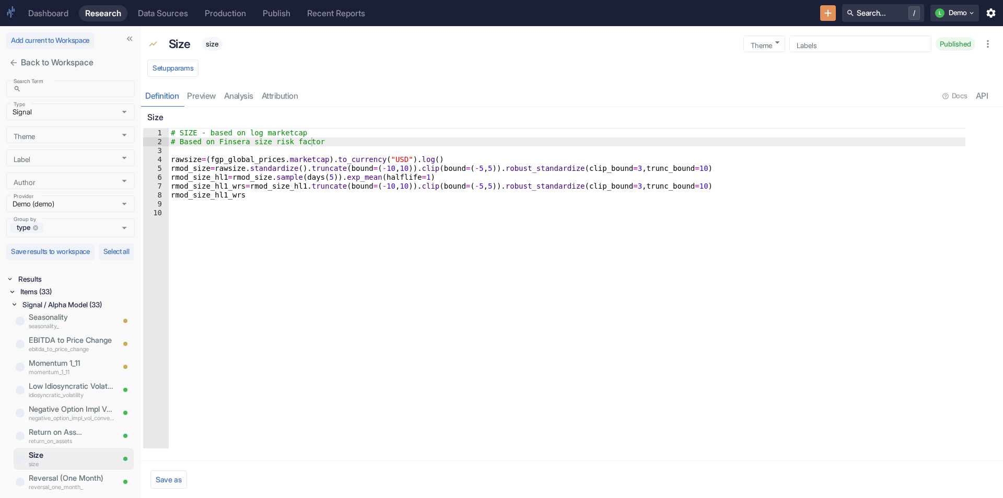
click at [228, 157] on div "# SIZE - based on log marketcap # Based on Finsera size risk factor rawsize = (…" at bounding box center [567, 297] width 797 height 337
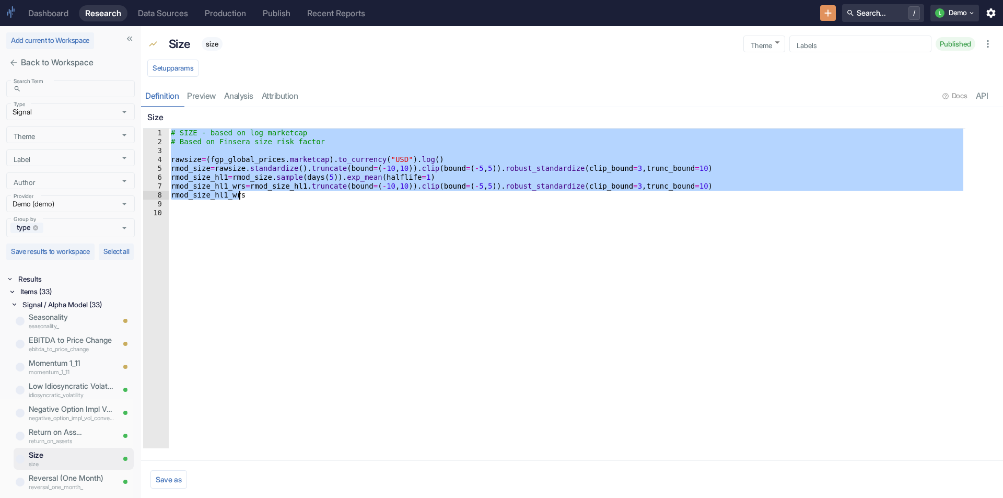
drag, startPoint x: 171, startPoint y: 132, endPoint x: 274, endPoint y: 197, distance: 122.2
click at [274, 197] on div "# SIZE - based on log marketcap # Based on Finsera size risk factor rawsize = (…" at bounding box center [567, 297] width 797 height 337
click at [274, 197] on div "# SIZE - based on log marketcap # Based on Finsera size risk factor rawsize = (…" at bounding box center [567, 289] width 797 height 320
drag, startPoint x: 249, startPoint y: 195, endPoint x: 107, endPoint y: 113, distance: 164.1
click at [107, 113] on div "Add current to Workspace Back to Workspace Search Term ​ Search Term Type Signa…" at bounding box center [501, 262] width 1003 height 472
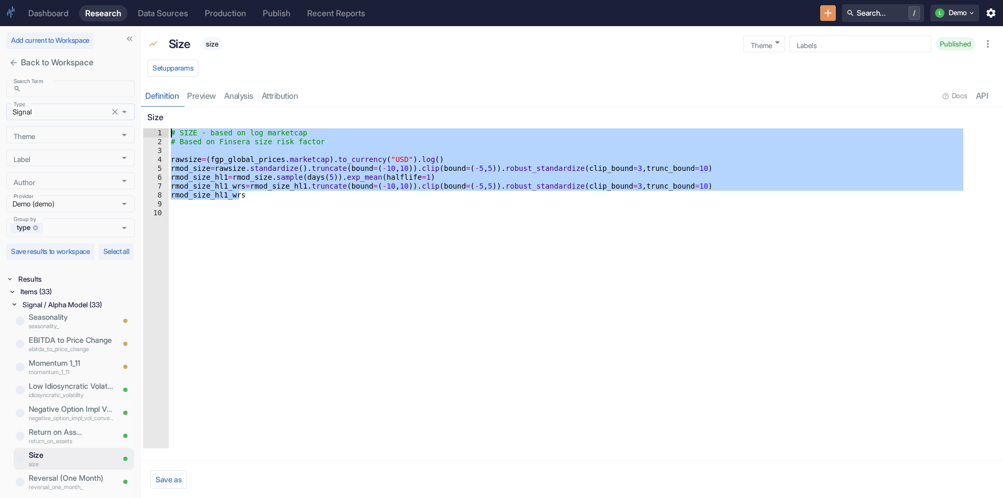
type textarea "# SIZE - based on log marketcap # Based on Finsera size risk factor"
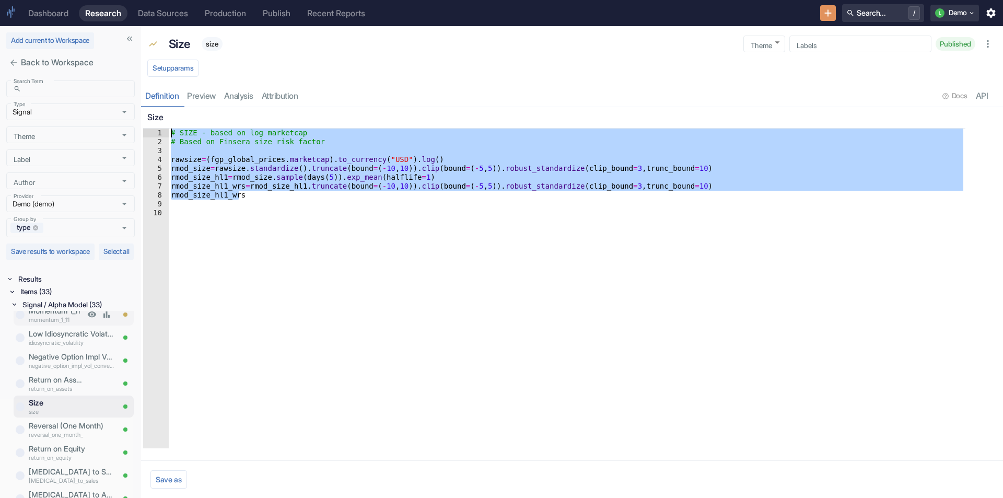
click at [62, 324] on p "momentum_1_11" at bounding box center [57, 319] width 56 height 9
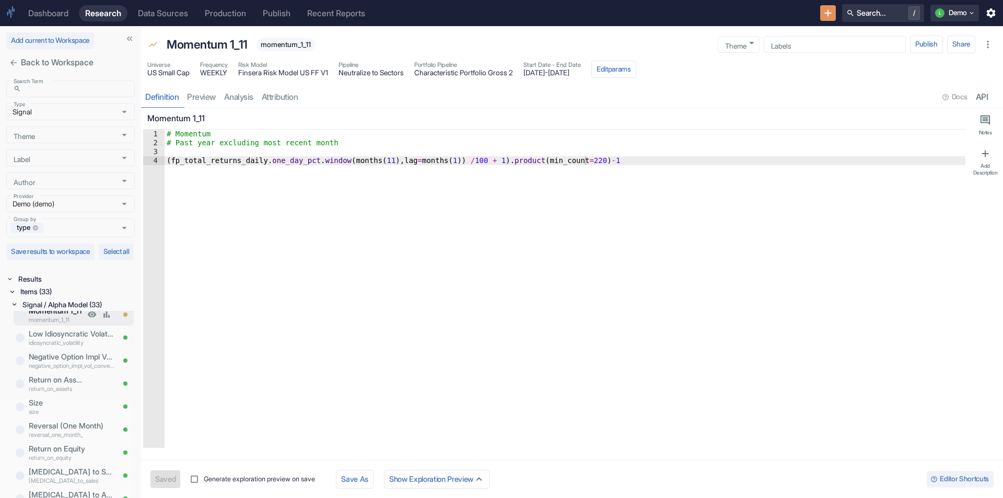
type textarea "x"
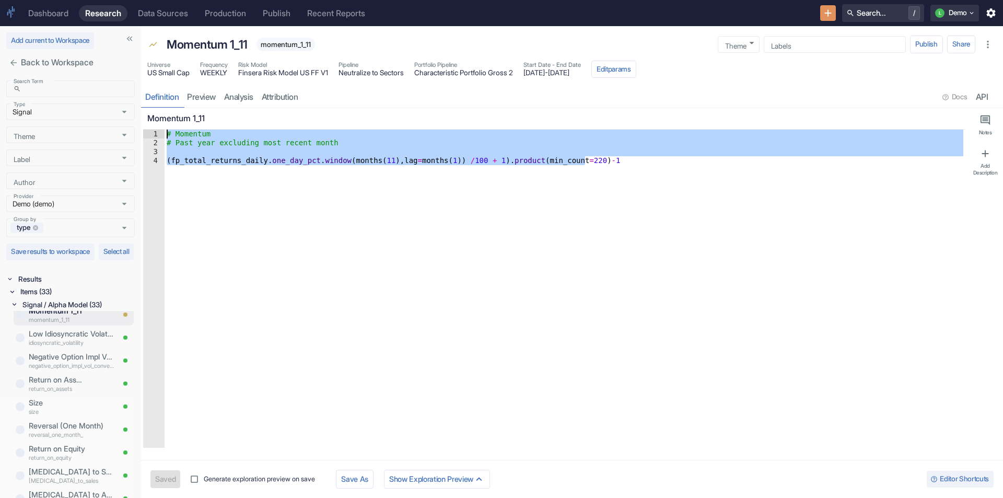
drag, startPoint x: 613, startPoint y: 157, endPoint x: 150, endPoint y: 126, distance: 463.9
click at [150, 126] on div "Momentum 1_11 (fp_total_returns_[DOMAIN_NAME]_day_[DOMAIN_NAME](months(11),lag=…" at bounding box center [554, 278] width 822 height 340
type textarea "# Momentum # Past year excluding most recent month"
type textarea "x"
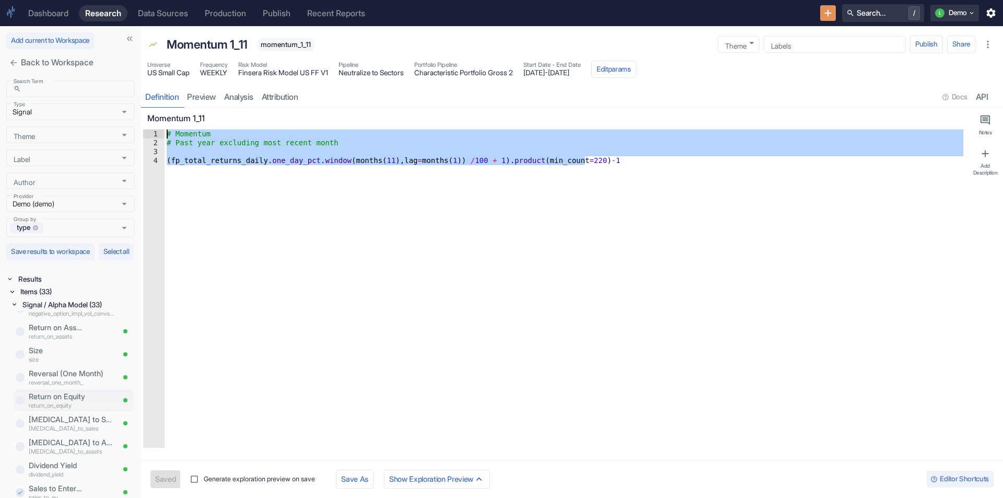
click at [61, 402] on p "Return on Equity" at bounding box center [71, 396] width 85 height 11
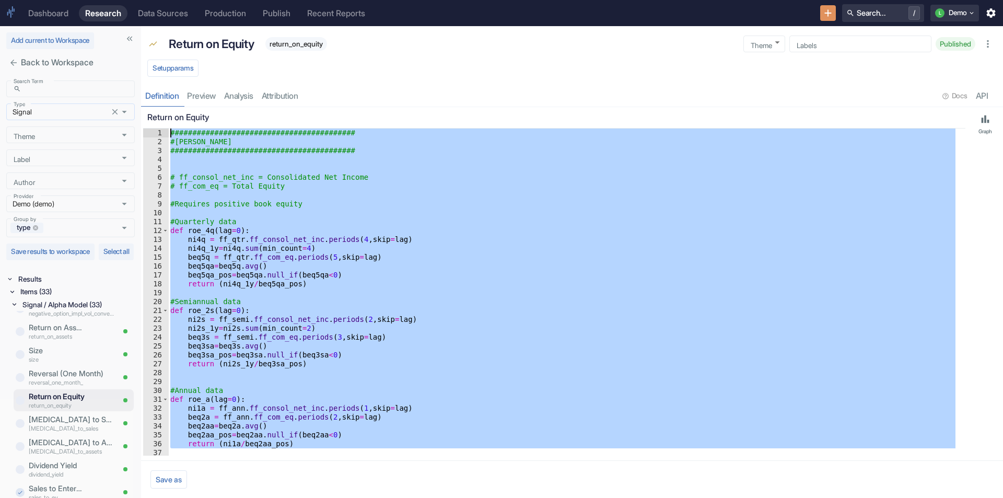
drag, startPoint x: 323, startPoint y: 452, endPoint x: 94, endPoint y: 108, distance: 414.1
click at [94, 108] on div "Add current to Workspace Back to Workspace Search Term ​ Search Term Type Signa…" at bounding box center [501, 262] width 1003 height 472
type textarea "########################################## #[PERSON_NAME]"
click at [175, 481] on button "Save as" at bounding box center [168, 479] width 37 height 18
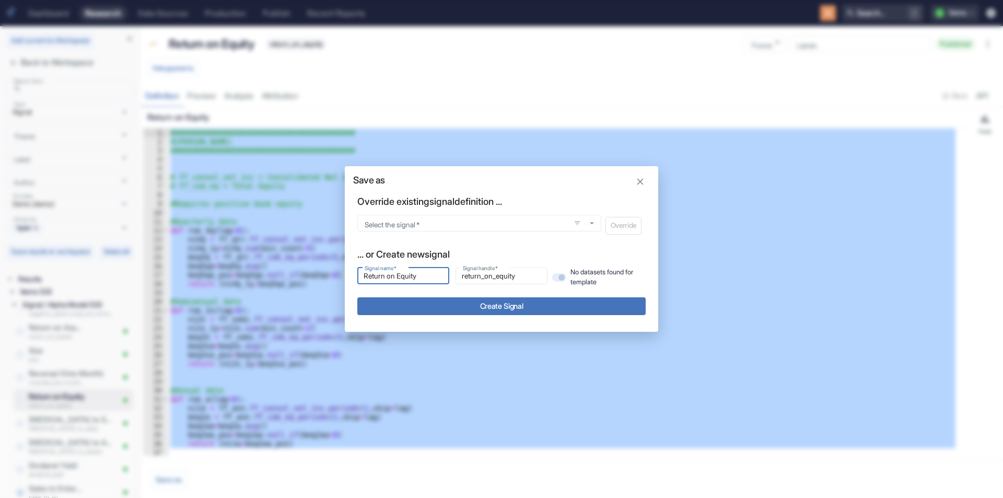
click at [649, 182] on h2 "Save as" at bounding box center [501, 176] width 313 height 20
click at [640, 181] on icon "button" at bounding box center [640, 181] width 7 height 7
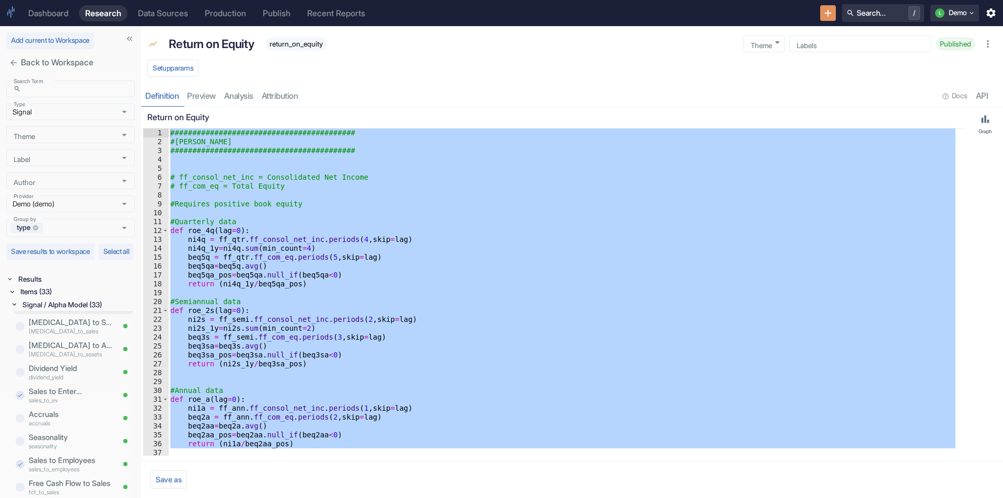
scroll to position [441, 0]
click at [57, 367] on p "Dividend Yield" at bounding box center [71, 360] width 85 height 11
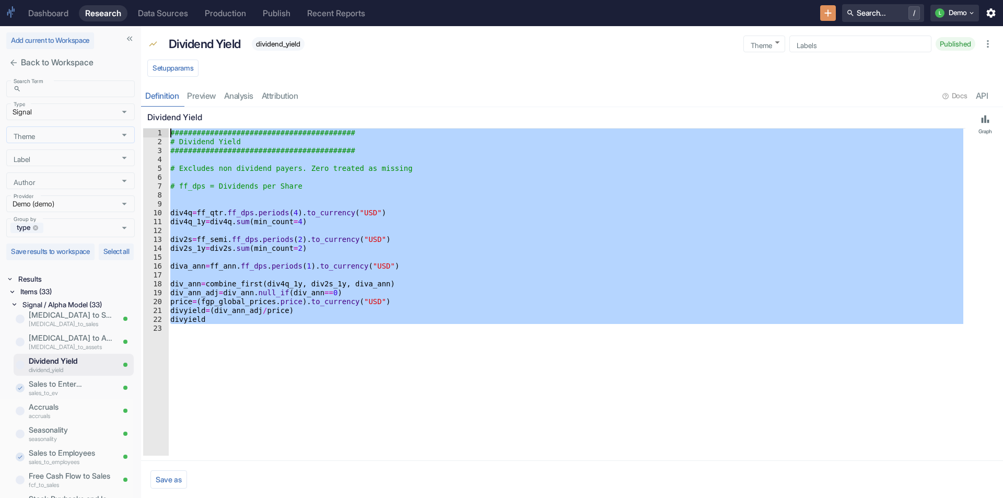
drag, startPoint x: 253, startPoint y: 337, endPoint x: 111, endPoint y: 128, distance: 253.0
click at [111, 128] on div "Add current to Workspace Back to Workspace Search Term ​ Search Term Type Signa…" at bounding box center [501, 262] width 1003 height 472
type textarea "########################################## # Dividend Yield"
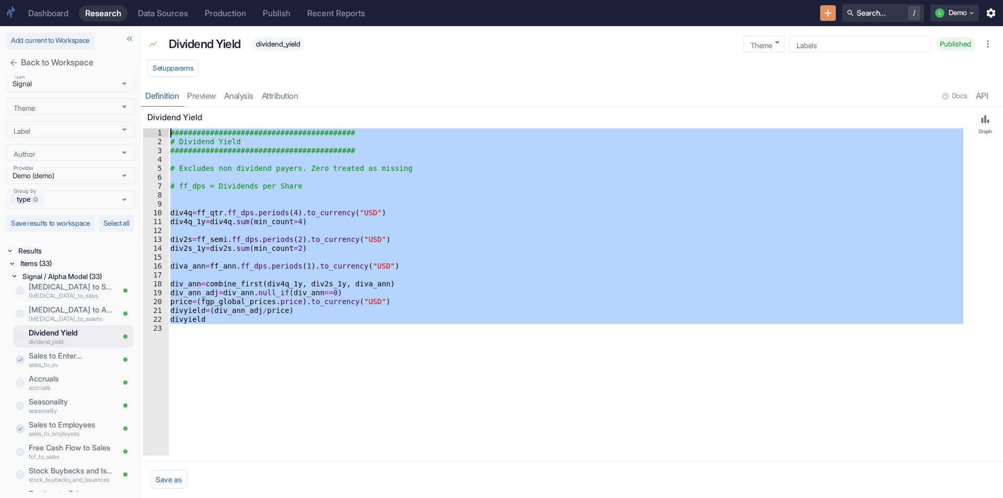
scroll to position [40, 0]
click at [62, 450] on p "Free Cash Flow to Sales" at bounding box center [71, 447] width 85 height 11
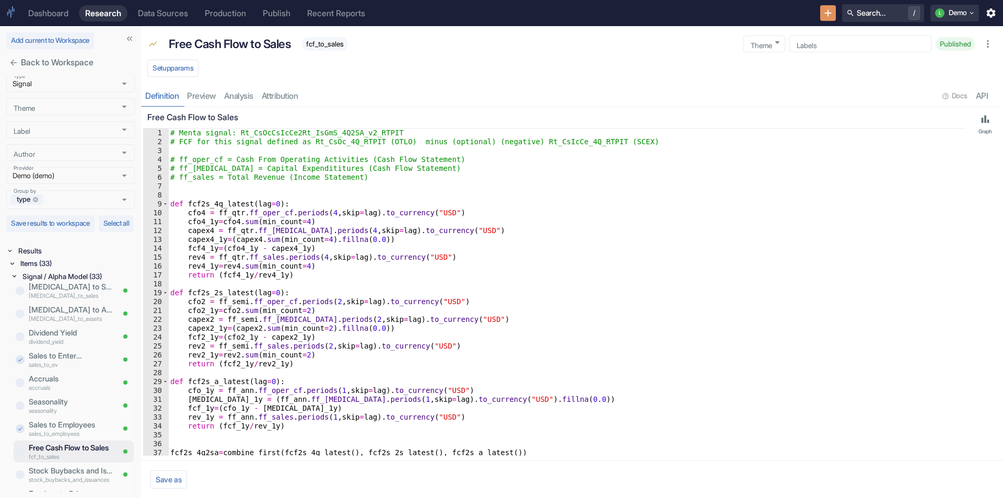
click at [518, 457] on div "Free Cash Flow to Sales 1 2 3 4 5 6 7 8 9 10 11 12 13 14 15 16 17 18 19 20 21 2…" at bounding box center [554, 283] width 822 height 353
type textarea "fcf_1y=(cfo_1y - [MEDICAL_DATA]_1y)"
click at [484, 406] on div "# Menta signal: Rt_CsOcCsIcCe2Rt_IsGmS_4Q2SA_v2_RTPIT # FCF for this signal def…" at bounding box center [562, 301] width 789 height 345
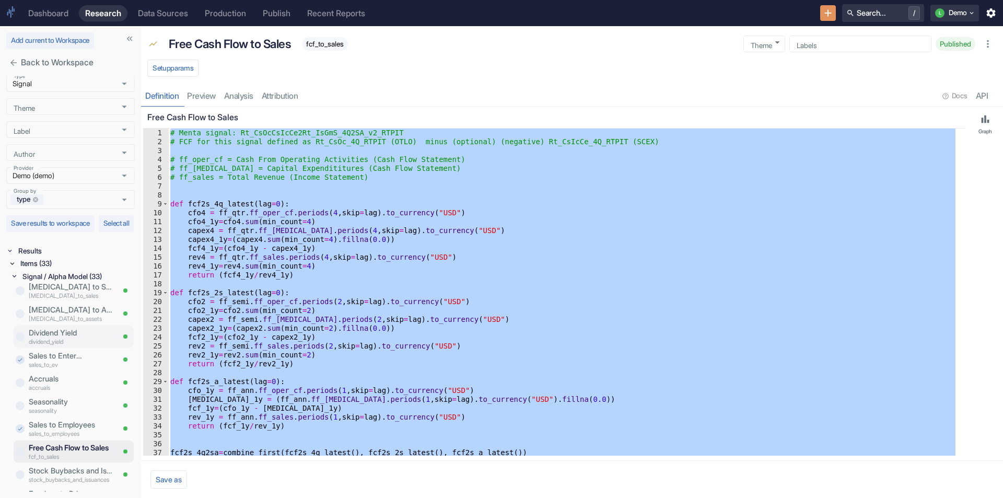
click at [60, 336] on p "Dividend Yield" at bounding box center [71, 332] width 85 height 11
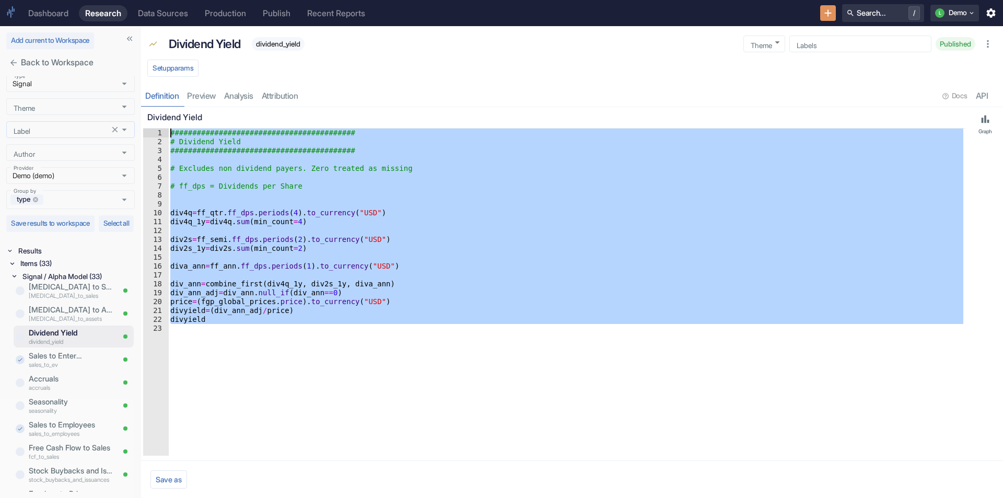
drag, startPoint x: 332, startPoint y: 325, endPoint x: 117, endPoint y: 121, distance: 296.4
click at [117, 121] on div "Add current to Workspace Back to Workspace Search Term ​ Search Term Type Signa…" at bounding box center [501, 262] width 1003 height 472
type textarea "########################################## # Dividend Yield"
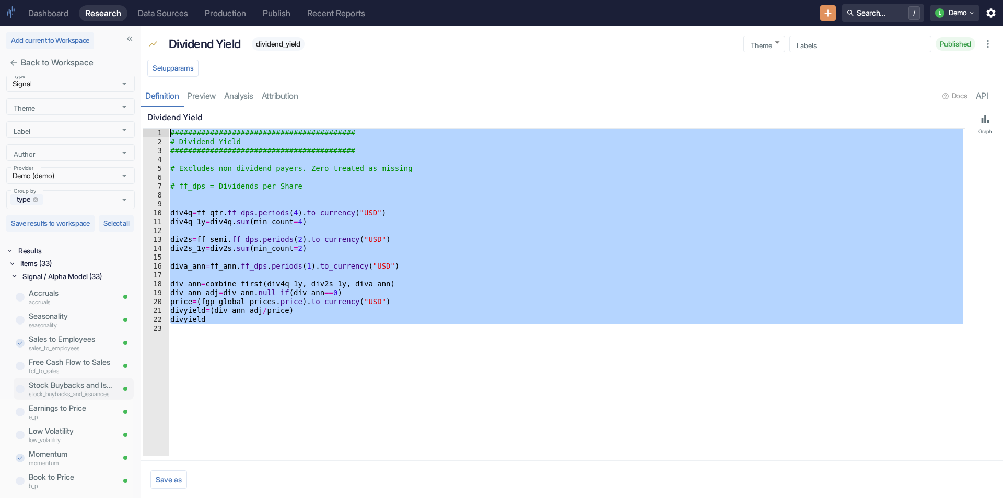
scroll to position [545, 0]
click at [75, 374] on p "stock_buybacks_and_issuances" at bounding box center [71, 374] width 85 height 9
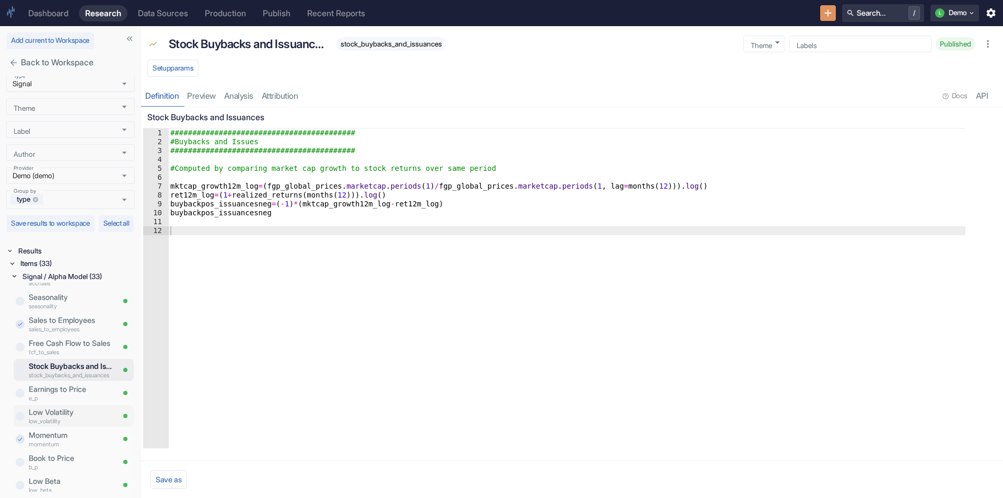
click at [69, 411] on p "Low Volatility" at bounding box center [71, 411] width 85 height 11
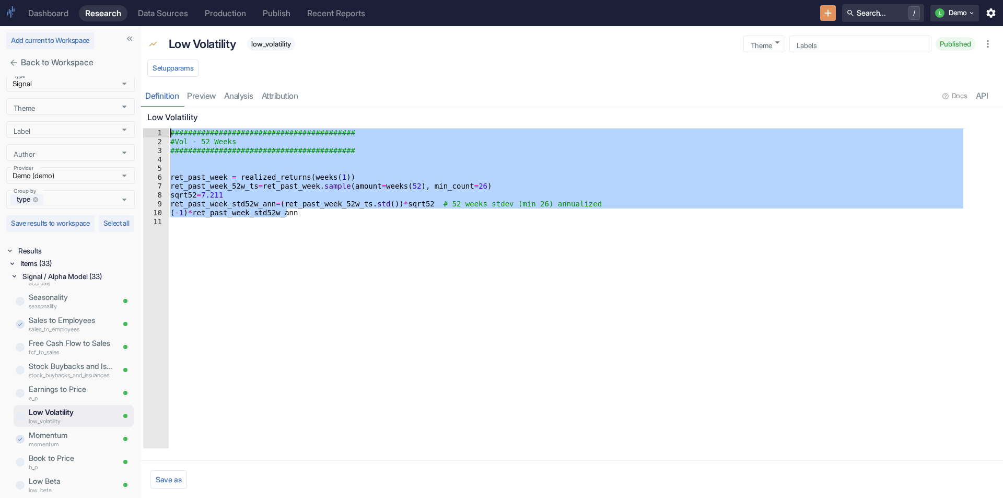
drag, startPoint x: 298, startPoint y: 216, endPoint x: 115, endPoint y: 129, distance: 201.9
click at [115, 130] on div "Add current to Workspace Back to Workspace Search Term ​ Search Term Type Signa…" at bounding box center [501, 262] width 1003 height 472
type textarea "########################################## #Vol - 52 Weeks"
click at [115, 129] on div "Search Term ​ Search Term Type Signal Type Theme Theme Label Label Author Autho…" at bounding box center [70, 130] width 129 height 157
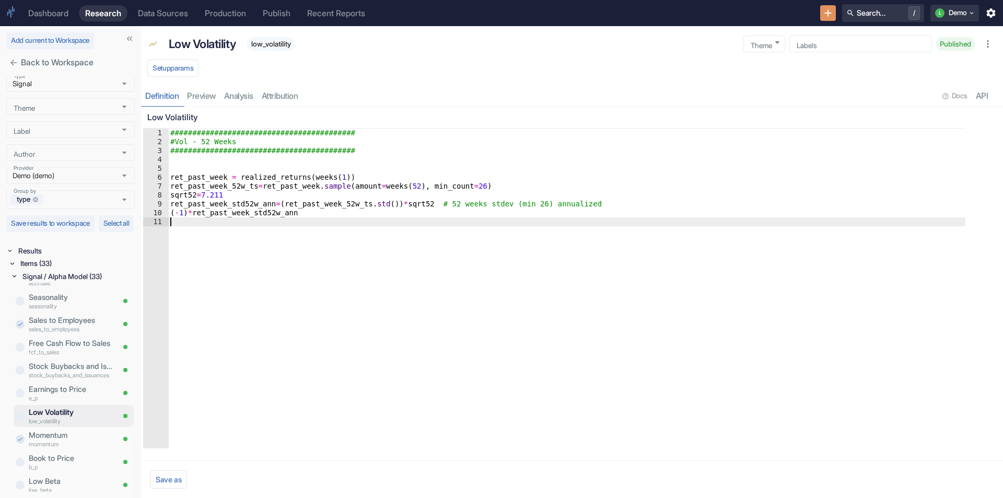
click at [209, 236] on div "########################################## #Vol - 52 Weeks ####################…" at bounding box center [566, 297] width 797 height 337
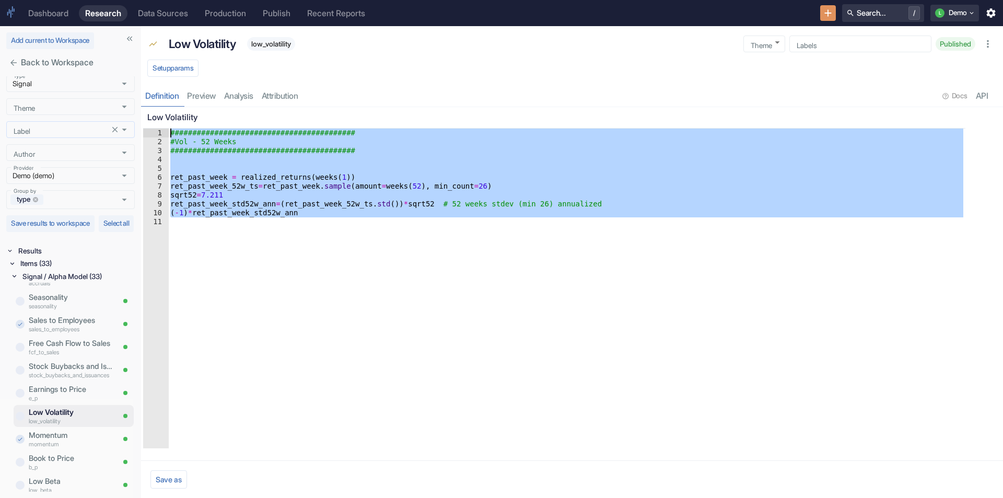
drag, startPoint x: 295, startPoint y: 222, endPoint x: 114, endPoint y: 114, distance: 210.4
click at [114, 114] on div "Add current to Workspace Back to Workspace Search Term ​ Search Term Type Signa…" at bounding box center [501, 262] width 1003 height 472
type textarea "########################################## #Vol - 52 Weeks"
click at [62, 384] on p "Earnings to Price" at bounding box center [71, 383] width 85 height 11
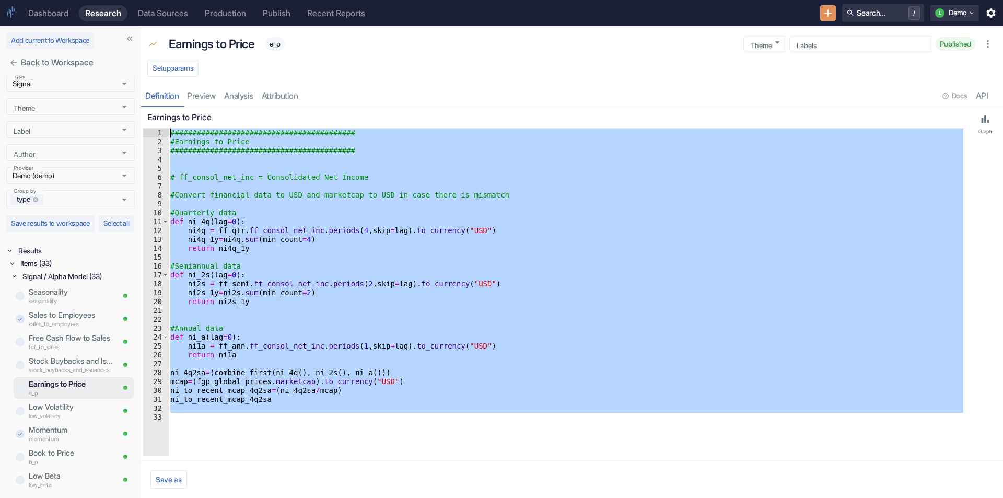
drag, startPoint x: 223, startPoint y: 432, endPoint x: 137, endPoint y: 111, distance: 331.9
click at [137, 111] on div "Add current to Workspace Back to Workspace Search Term ​ Search Term Type Signa…" at bounding box center [501, 262] width 1003 height 472
type textarea "########################################## #Earnings to Price"
click at [51, 17] on div "Dashboard" at bounding box center [48, 13] width 40 height 10
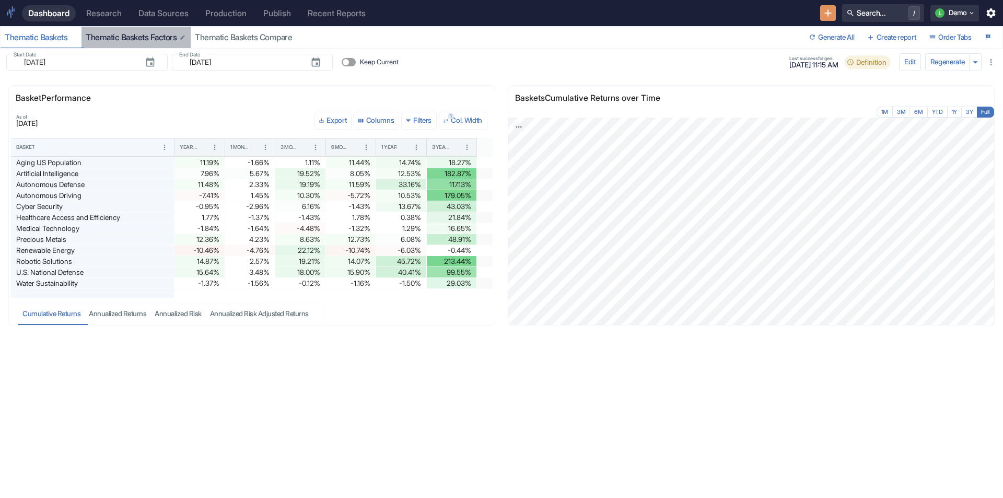
click at [104, 29] on button "Thematic Baskets Factors" at bounding box center [136, 37] width 109 height 21
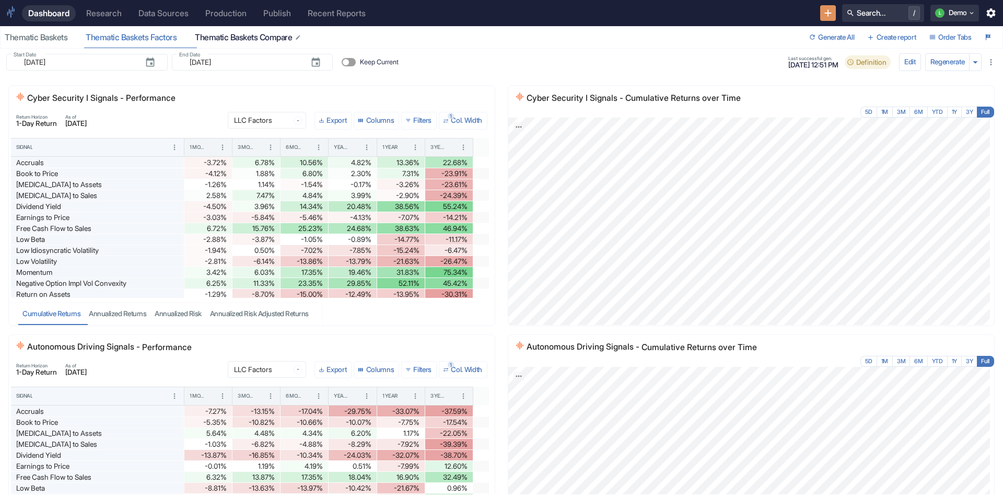
click at [269, 36] on div "Thematic Baskets Compare" at bounding box center [248, 37] width 107 height 10
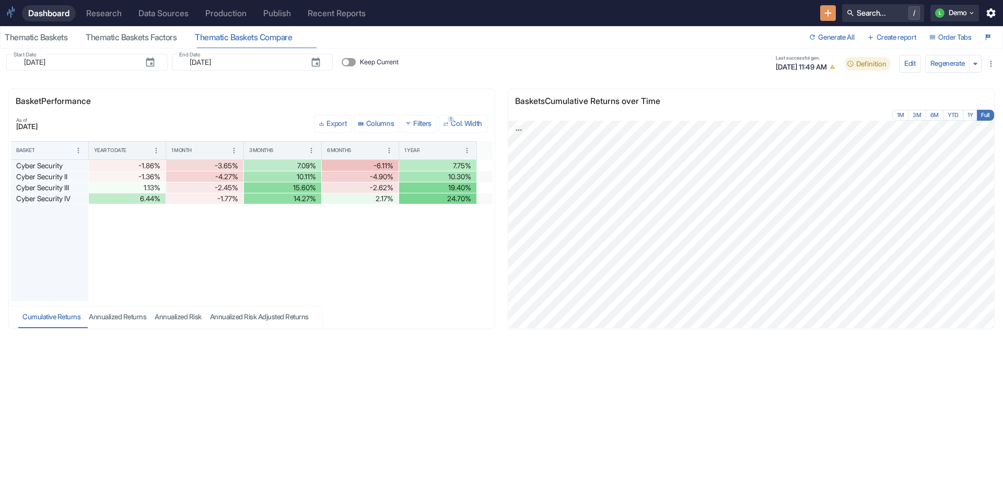
click at [110, 14] on div "Research" at bounding box center [104, 13] width 36 height 10
